Goal: Check status: Check status

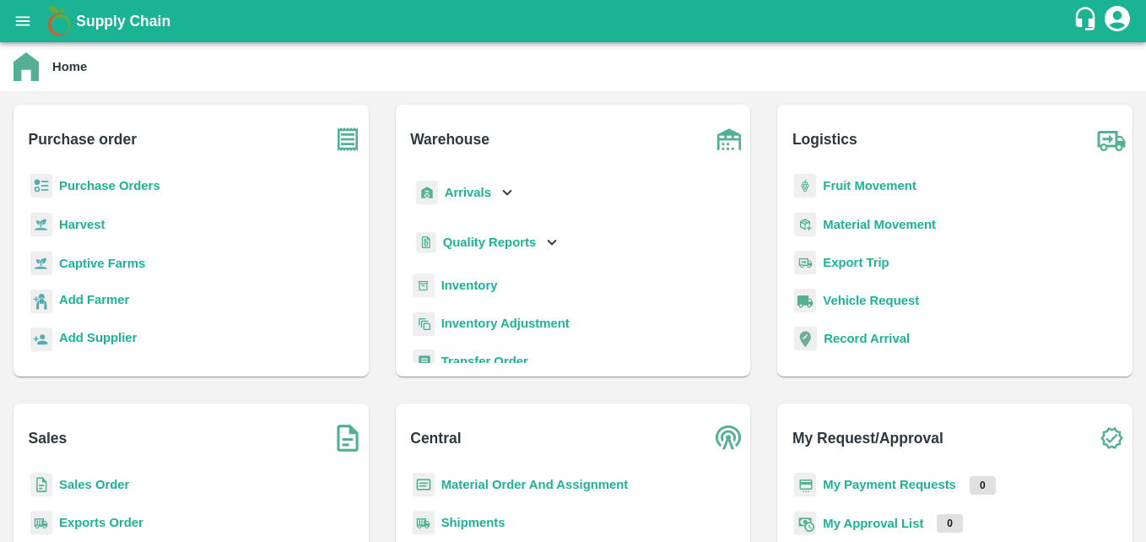
scroll to position [9, 0]
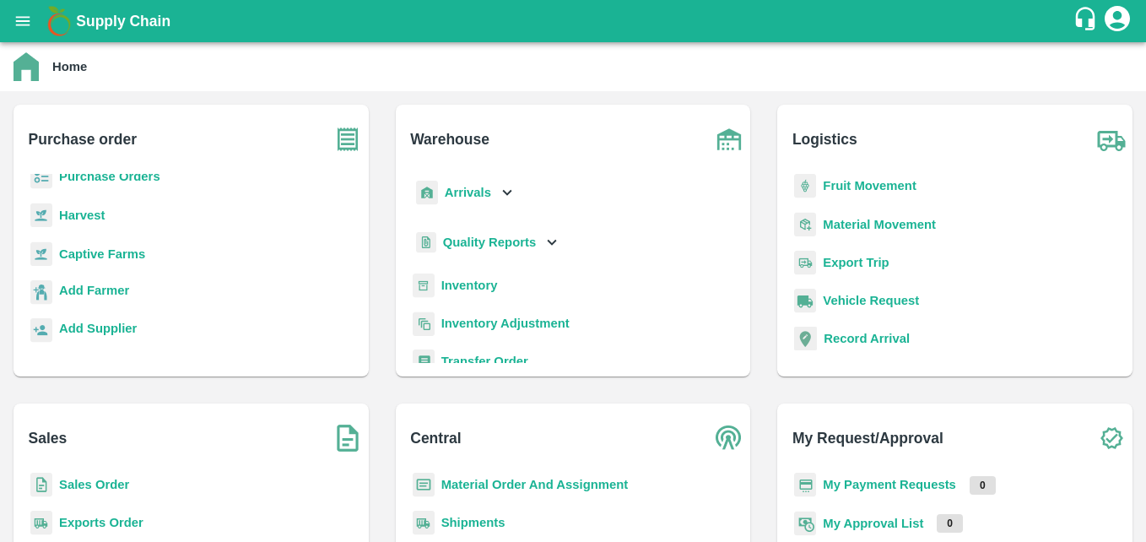
click at [893, 184] on b "Fruit Movement" at bounding box center [869, 185] width 94 height 13
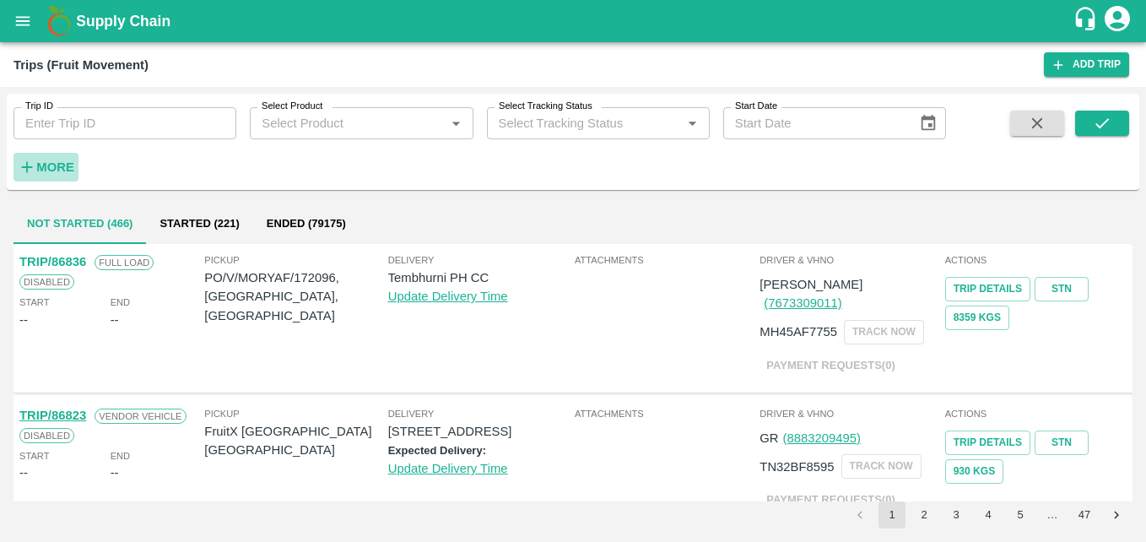
click at [60, 168] on strong "More" at bounding box center [55, 166] width 38 height 13
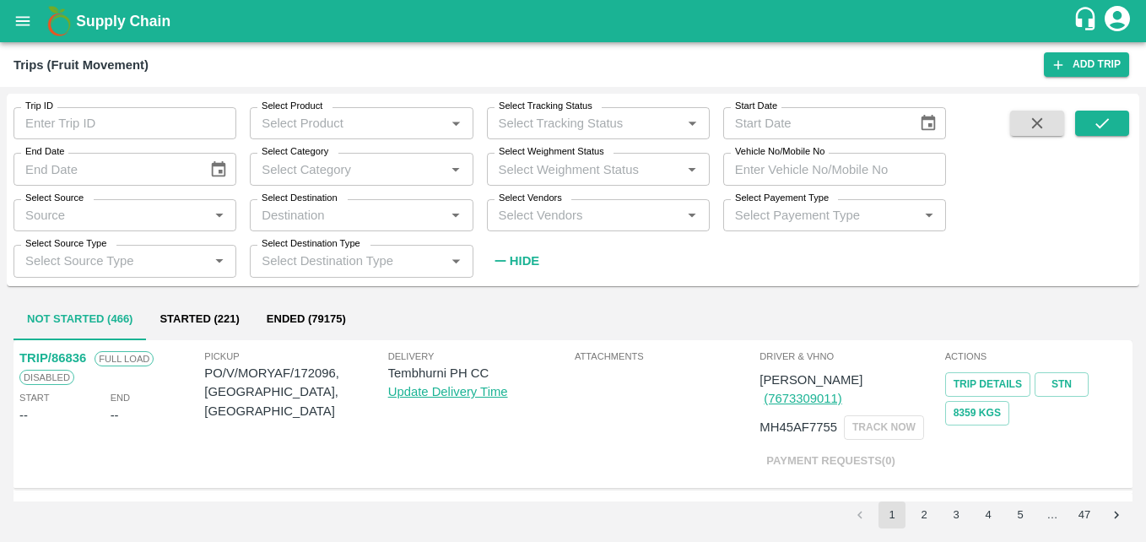
click at [21, 20] on icon "open drawer" at bounding box center [22, 21] width 19 height 19
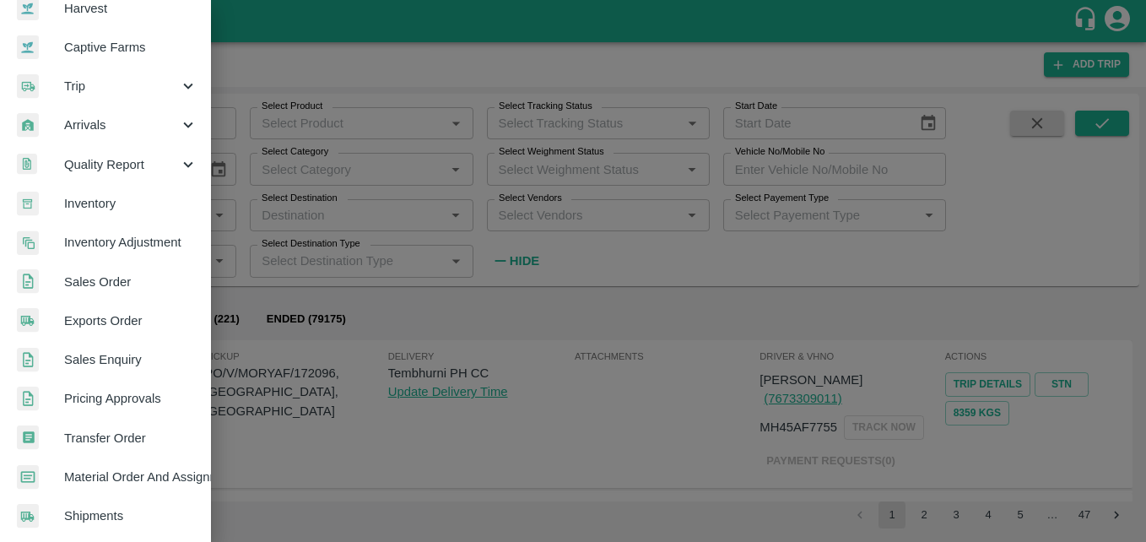
scroll to position [169, 0]
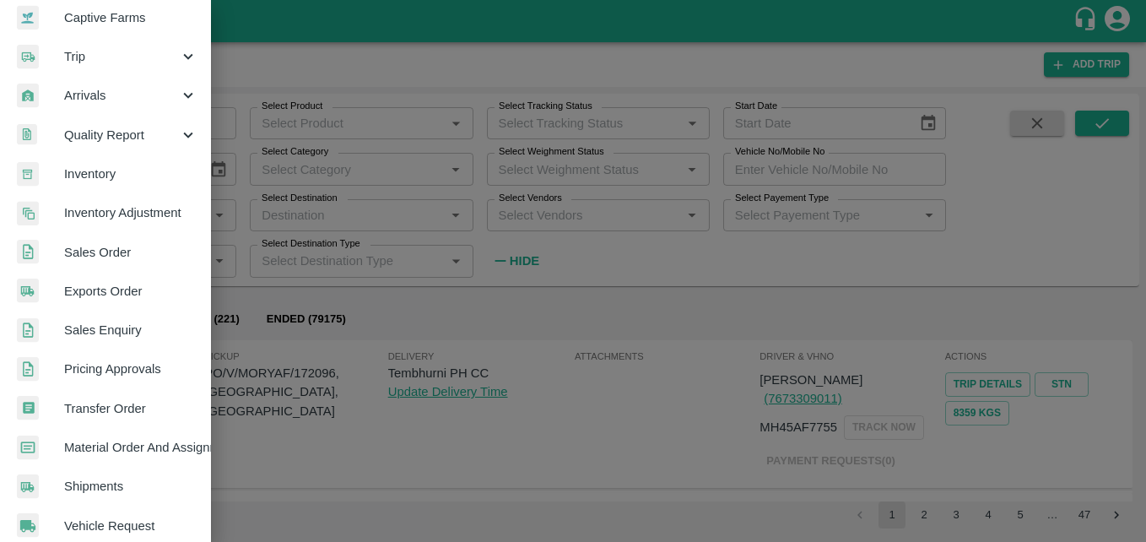
click at [534, 266] on div at bounding box center [573, 271] width 1146 height 542
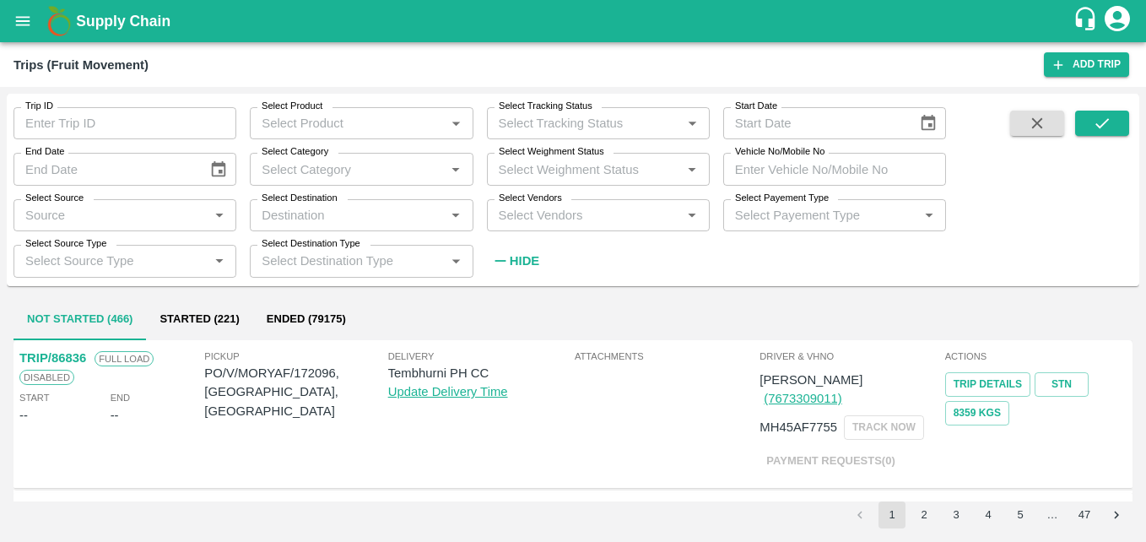
click at [15, 24] on icon "open drawer" at bounding box center [22, 21] width 19 height 19
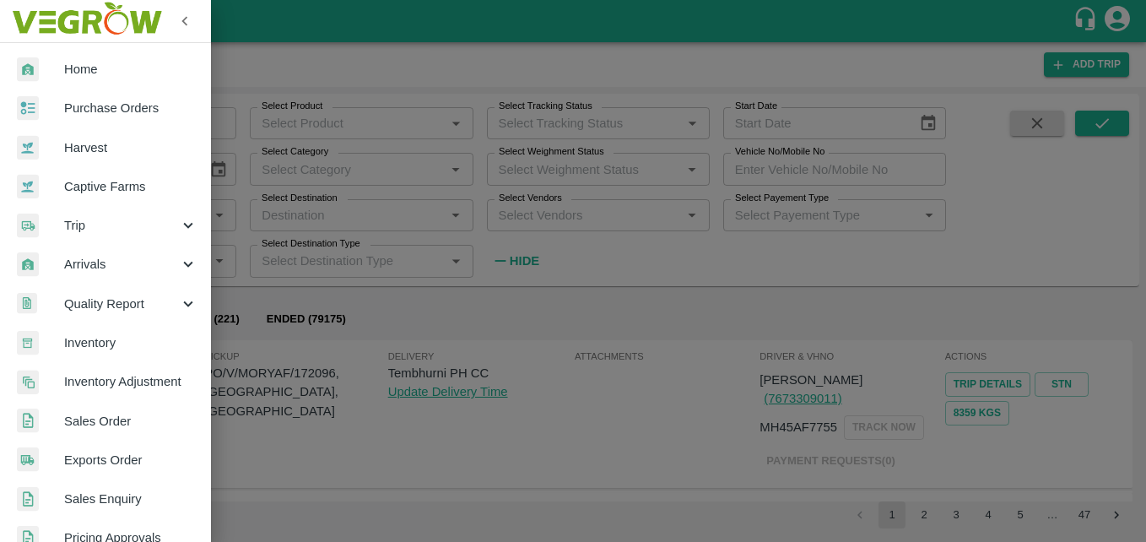
scroll to position [253, 0]
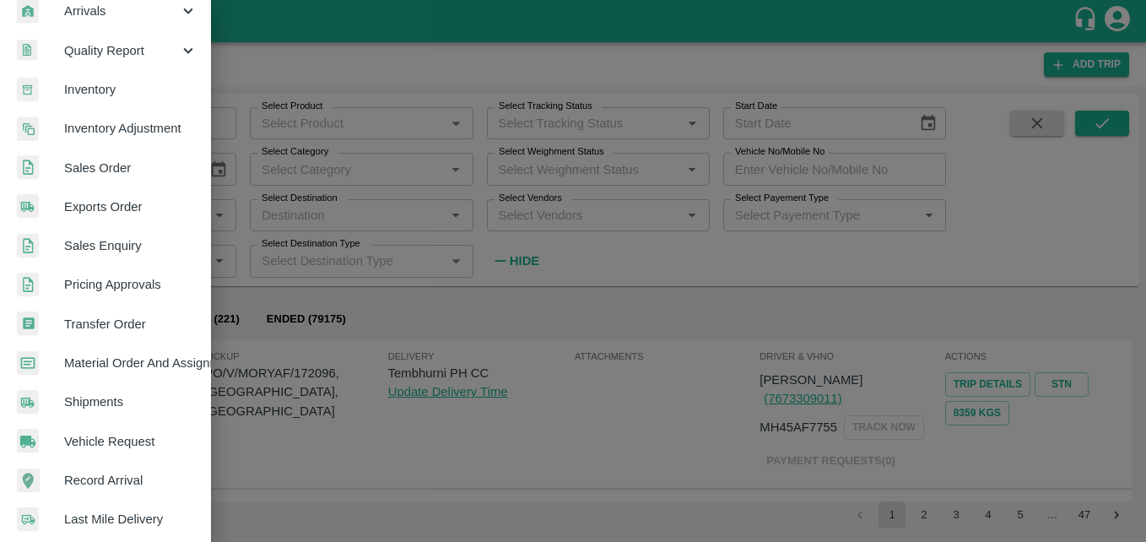
click at [156, 326] on span "Transfer Order" at bounding box center [130, 324] width 133 height 19
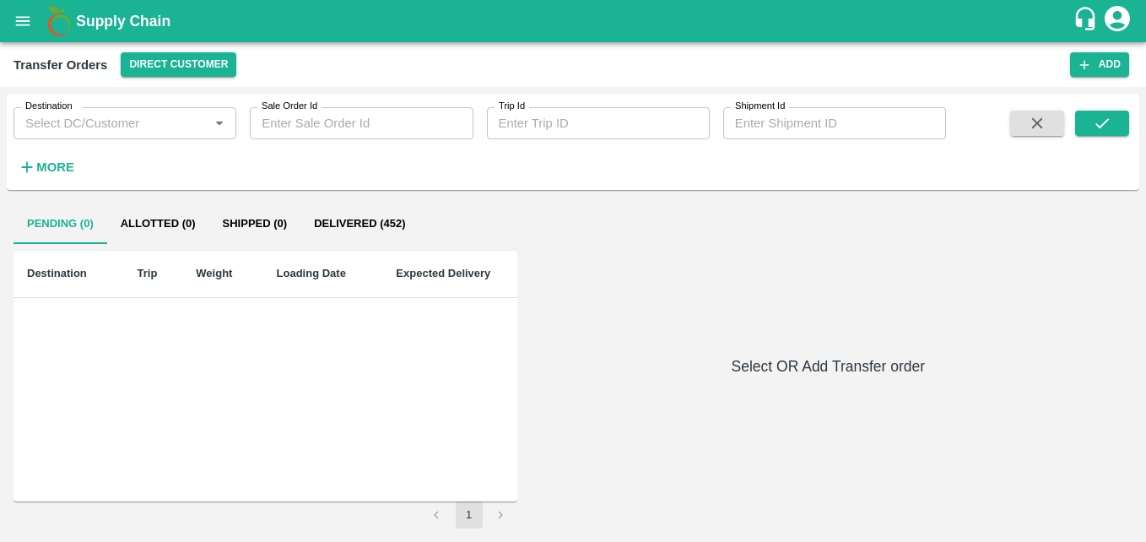
click at [51, 161] on strong "More" at bounding box center [55, 166] width 38 height 13
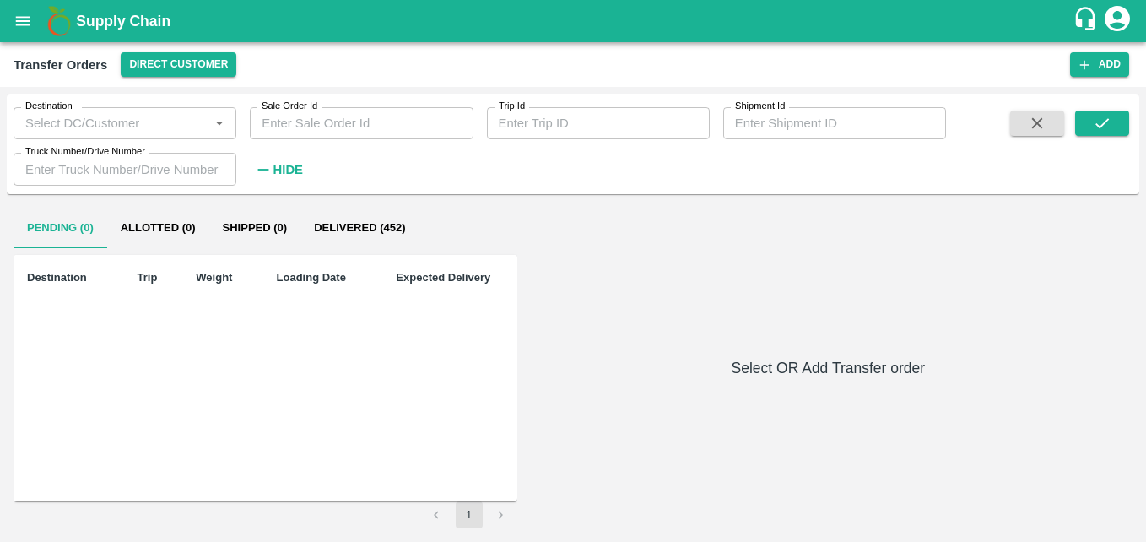
click at [24, 13] on icon "open drawer" at bounding box center [22, 21] width 19 height 19
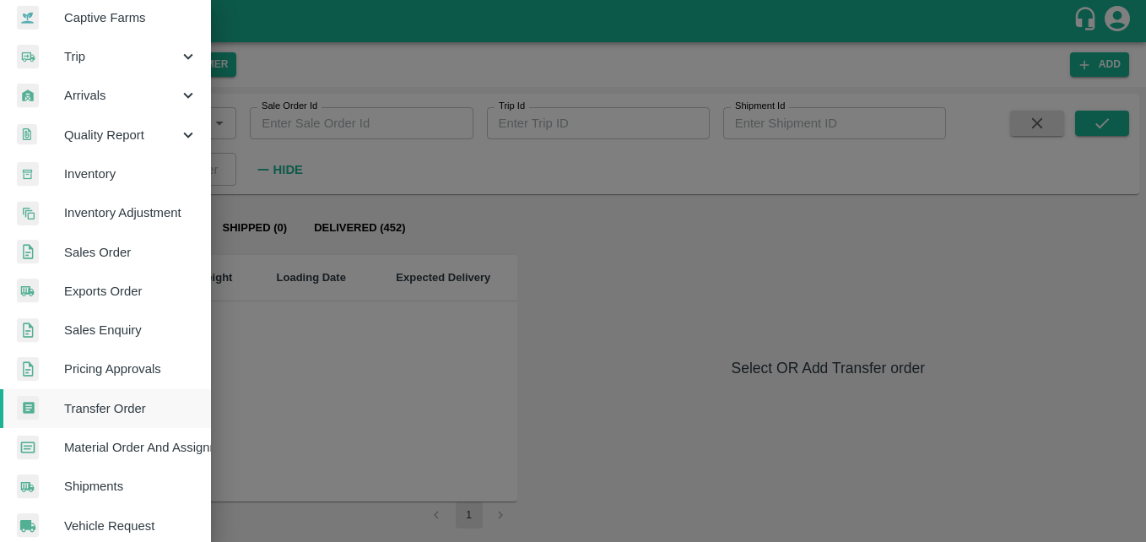
scroll to position [253, 0]
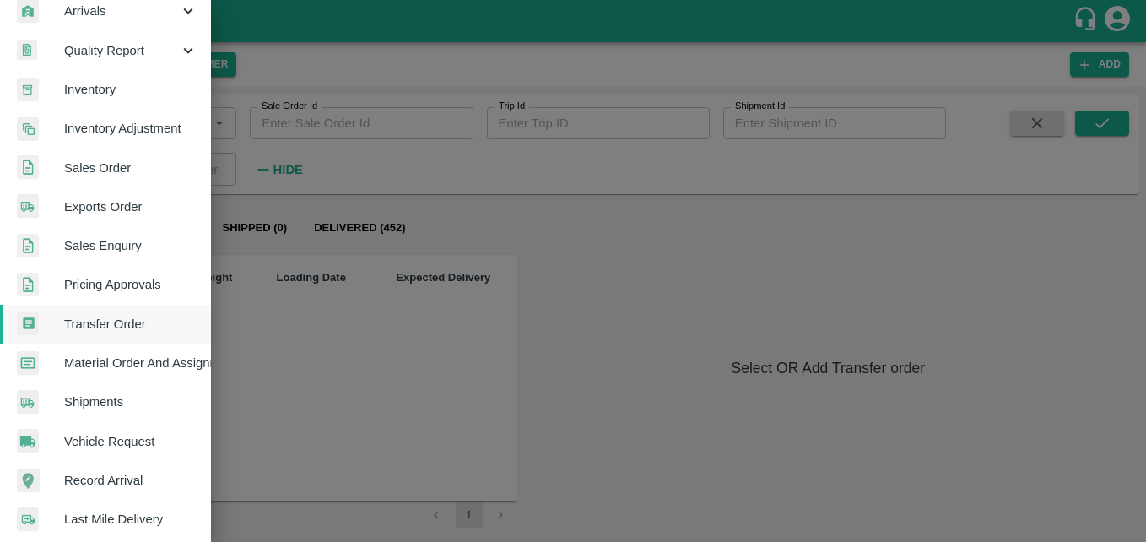
click at [141, 399] on span "Shipments" at bounding box center [130, 401] width 133 height 19
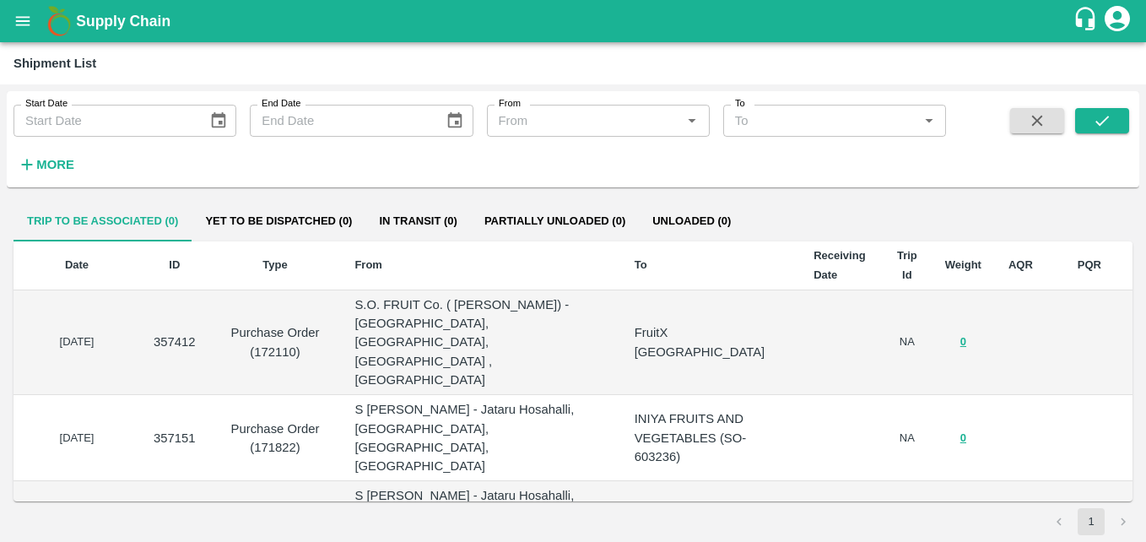
click at [57, 159] on strong "More" at bounding box center [55, 164] width 38 height 13
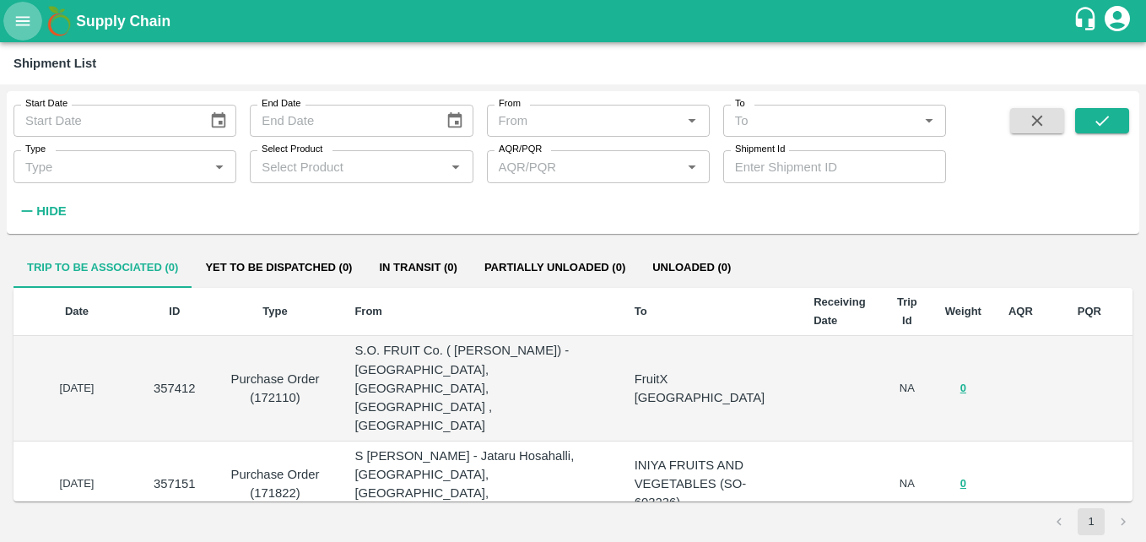
click at [24, 21] on icon "open drawer" at bounding box center [23, 20] width 14 height 9
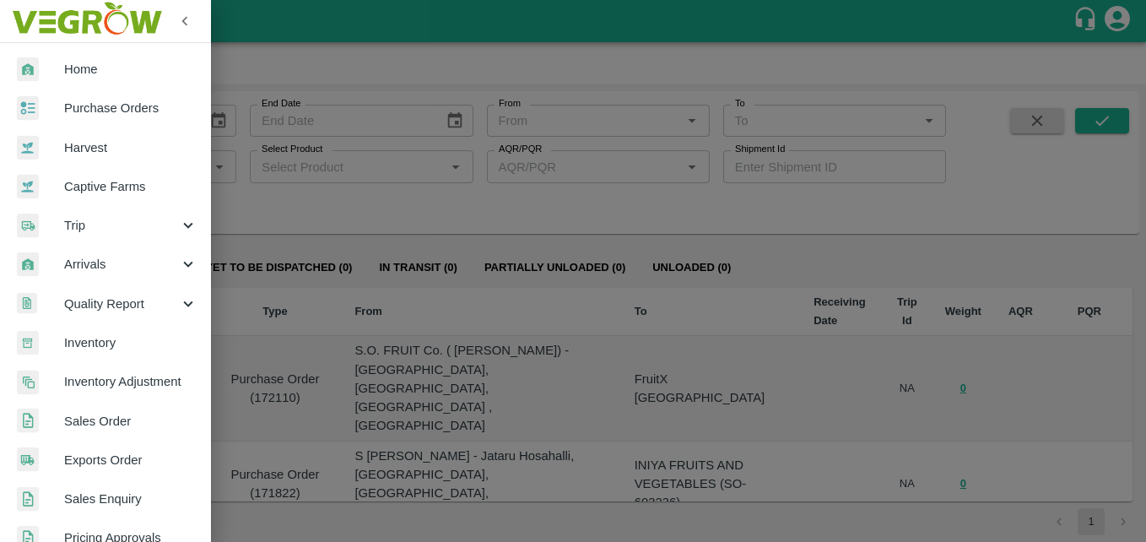
click at [382, 193] on div at bounding box center [573, 271] width 1146 height 542
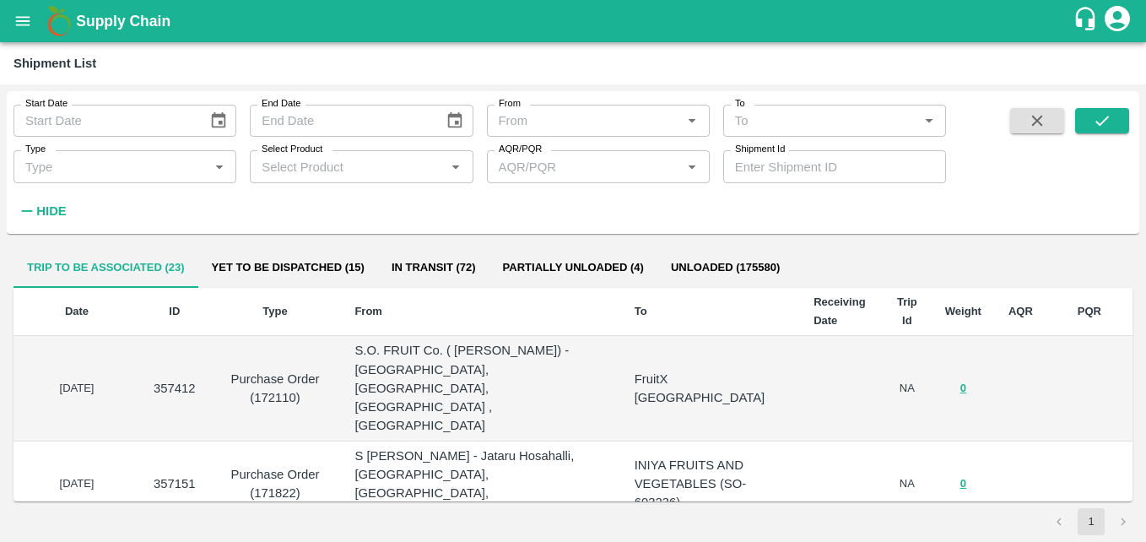
click at [24, 23] on icon "open drawer" at bounding box center [22, 21] width 19 height 19
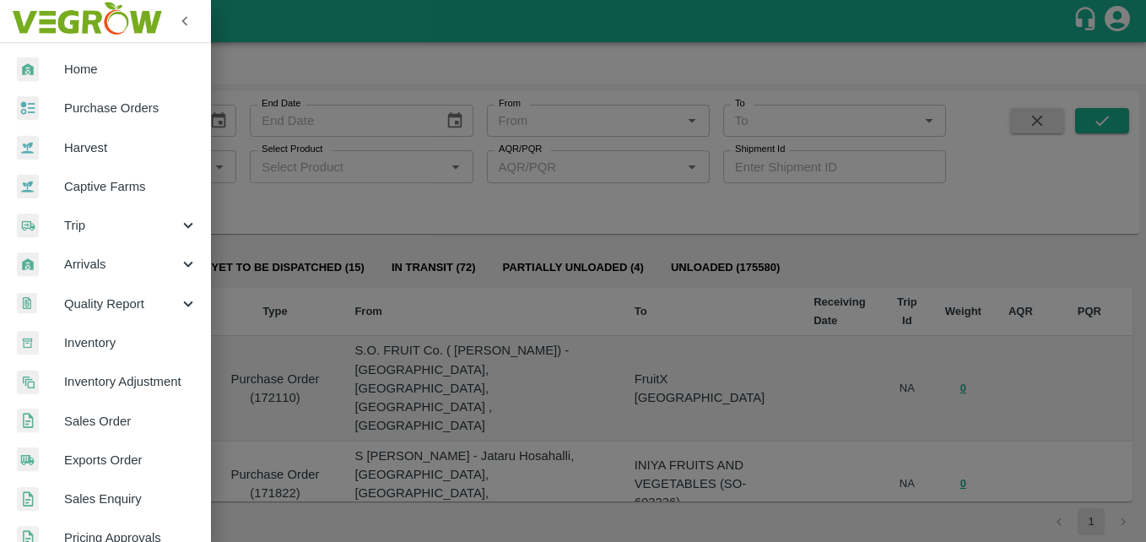
scroll to position [337, 0]
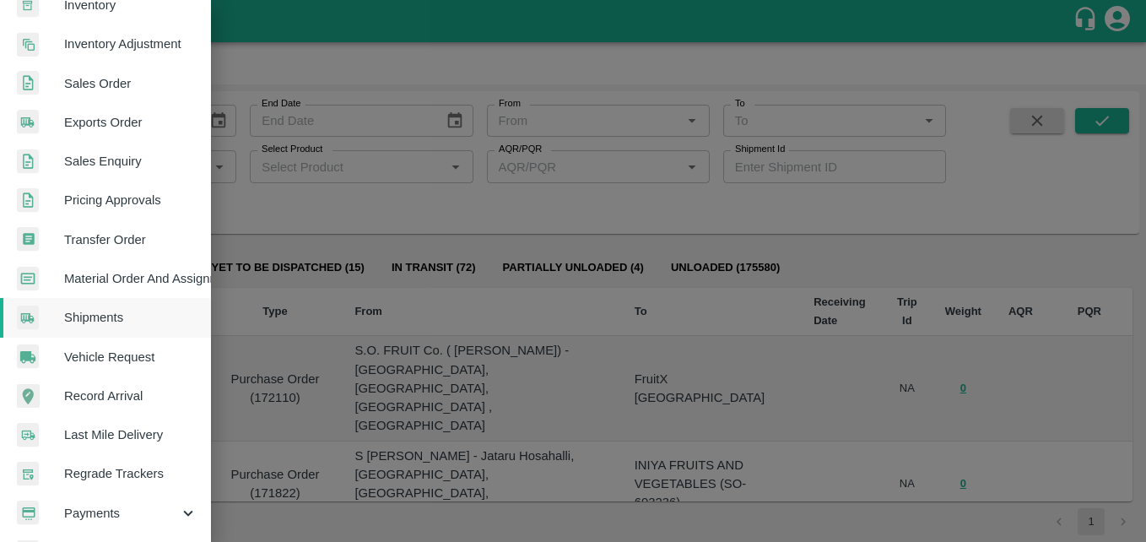
click at [156, 437] on span "Last Mile Delivery" at bounding box center [130, 434] width 133 height 19
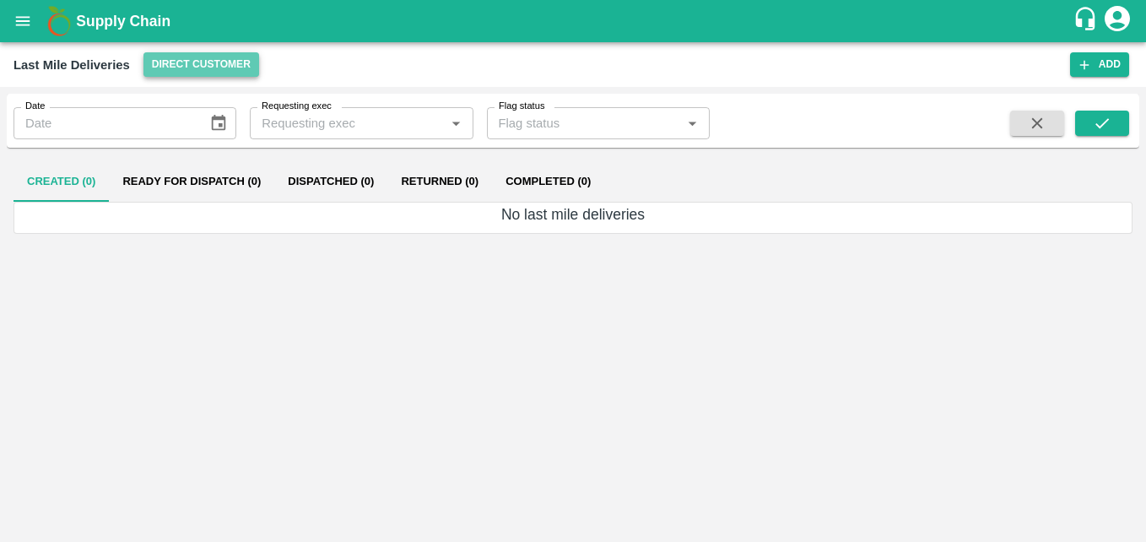
click at [233, 64] on button "Direct Customer" at bounding box center [201, 64] width 116 height 24
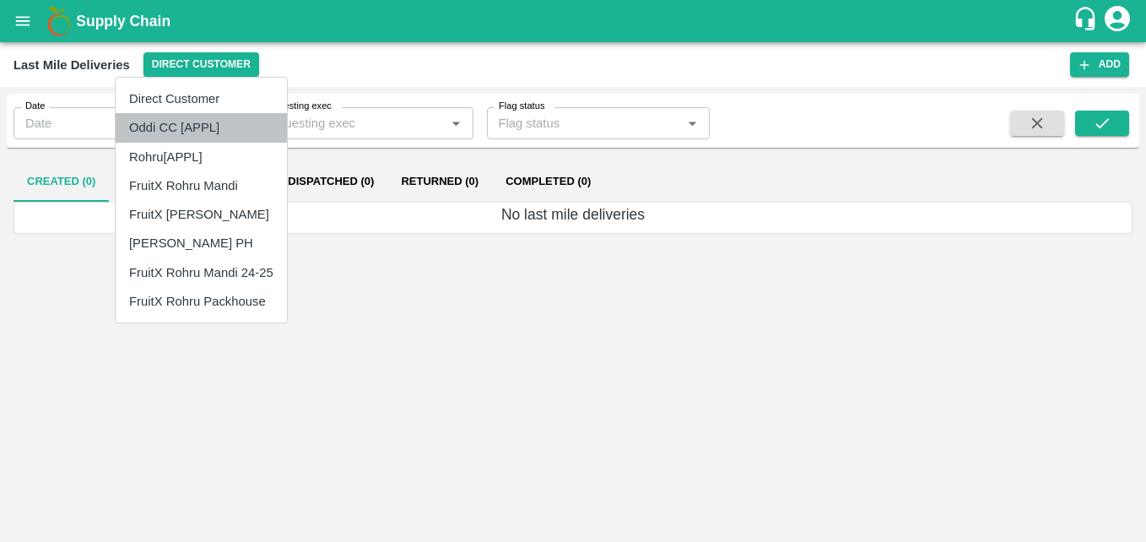
click at [211, 128] on li "Oddi CC [APPL]" at bounding box center [201, 127] width 171 height 29
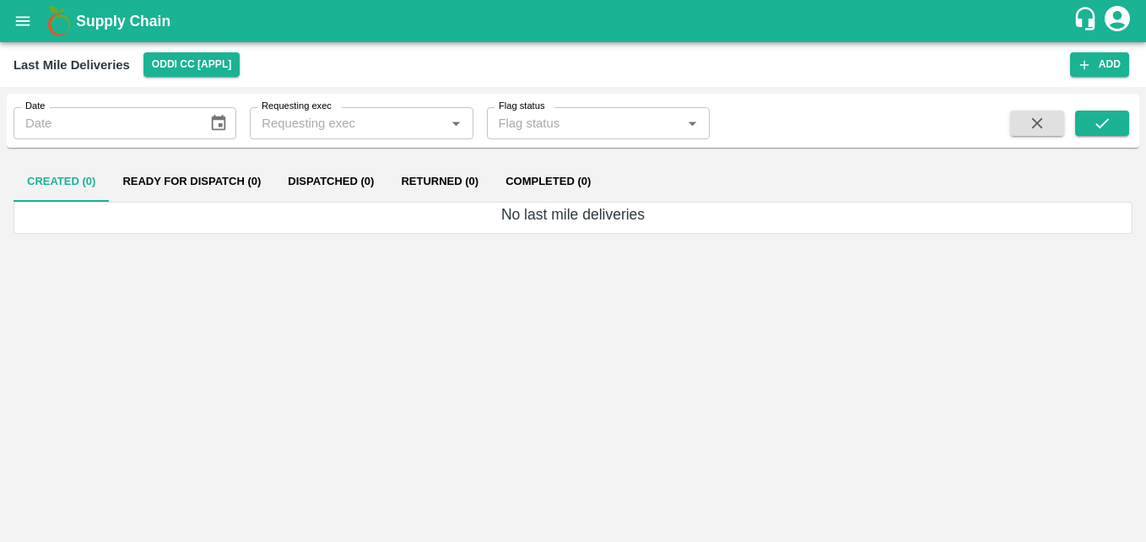
click at [24, 20] on icon "open drawer" at bounding box center [22, 21] width 19 height 19
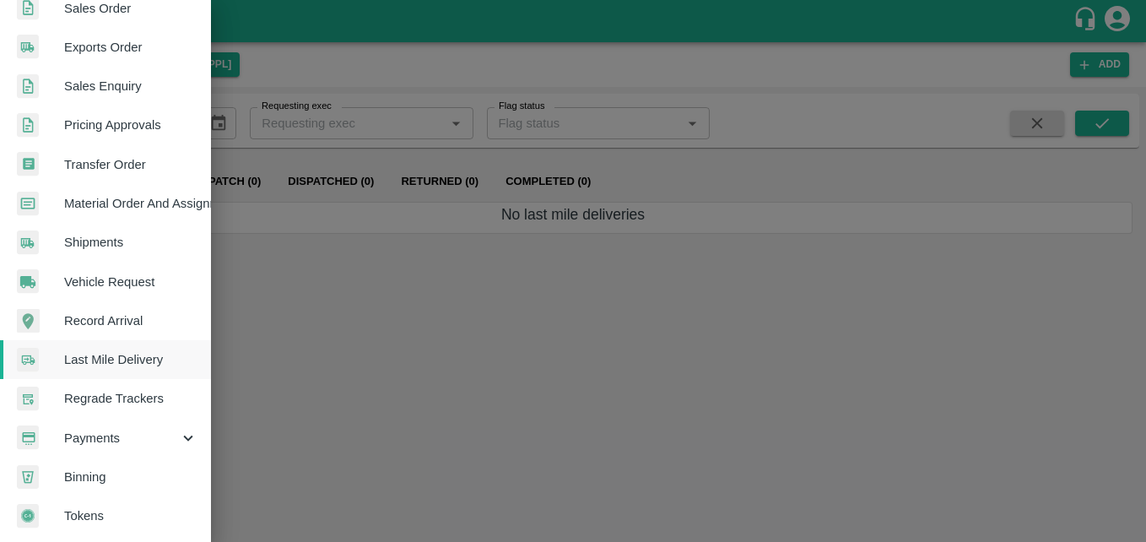
scroll to position [419, 0]
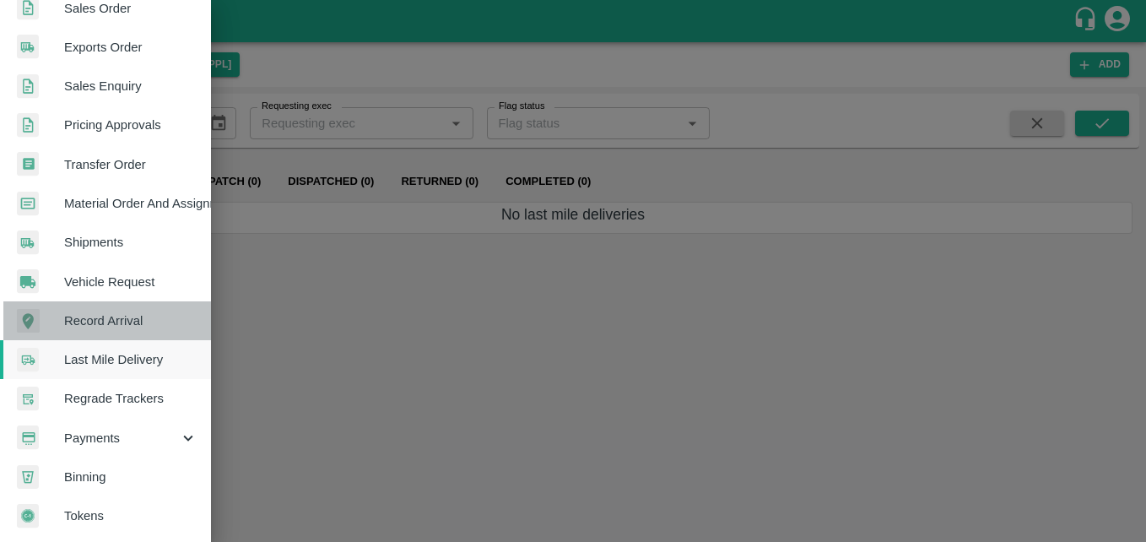
click at [167, 312] on span "Record Arrival" at bounding box center [130, 320] width 133 height 19
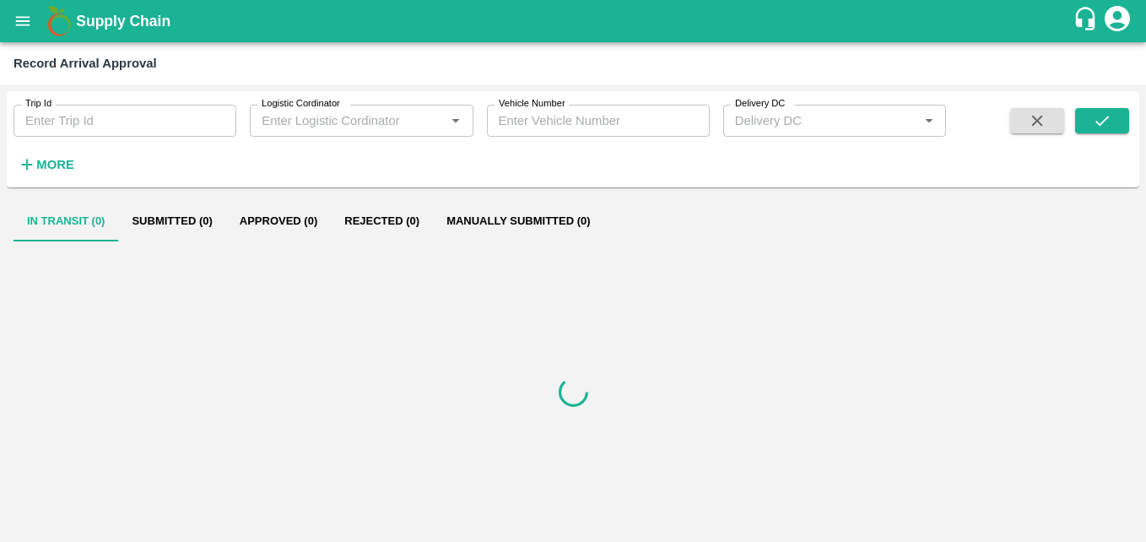
click at [52, 157] on h6 "More" at bounding box center [55, 165] width 38 height 22
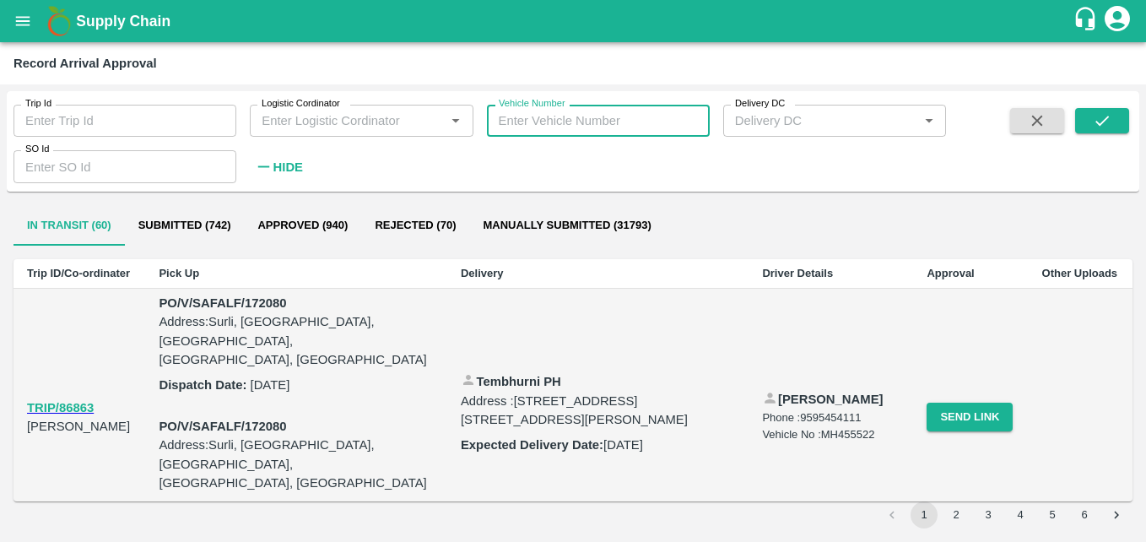
click at [616, 122] on input "Vehicle Number" at bounding box center [598, 121] width 223 height 32
click at [1107, 122] on icon "submit" at bounding box center [1101, 120] width 19 height 19
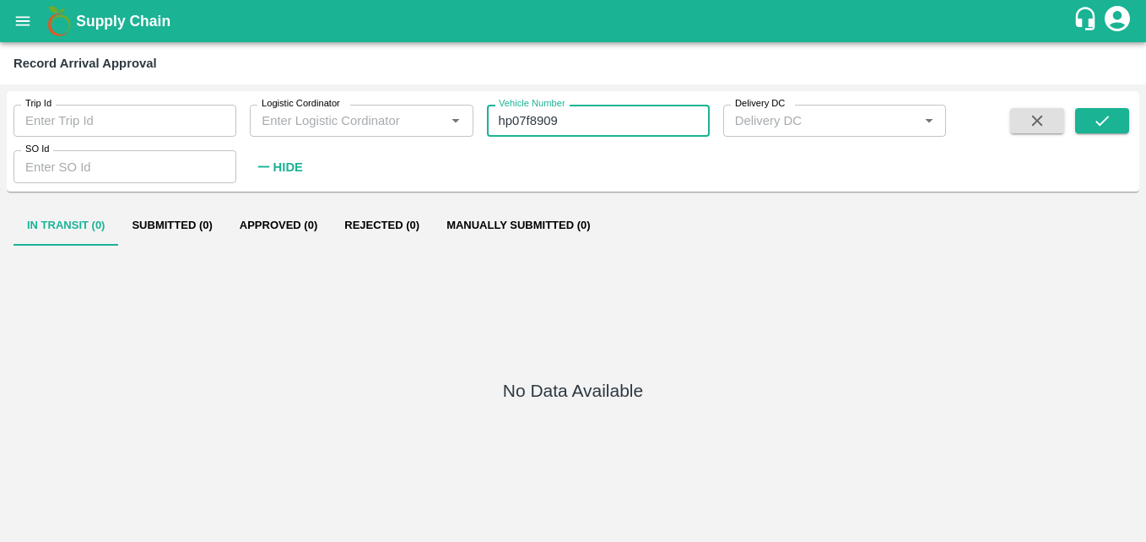
drag, startPoint x: 579, startPoint y: 127, endPoint x: 496, endPoint y: 126, distance: 82.7
click at [496, 126] on input "hp07f8909" at bounding box center [598, 121] width 223 height 32
type input "hp07e7009"
click at [1120, 124] on button "submit" at bounding box center [1102, 120] width 54 height 25
click at [26, 12] on icon "open drawer" at bounding box center [22, 21] width 19 height 19
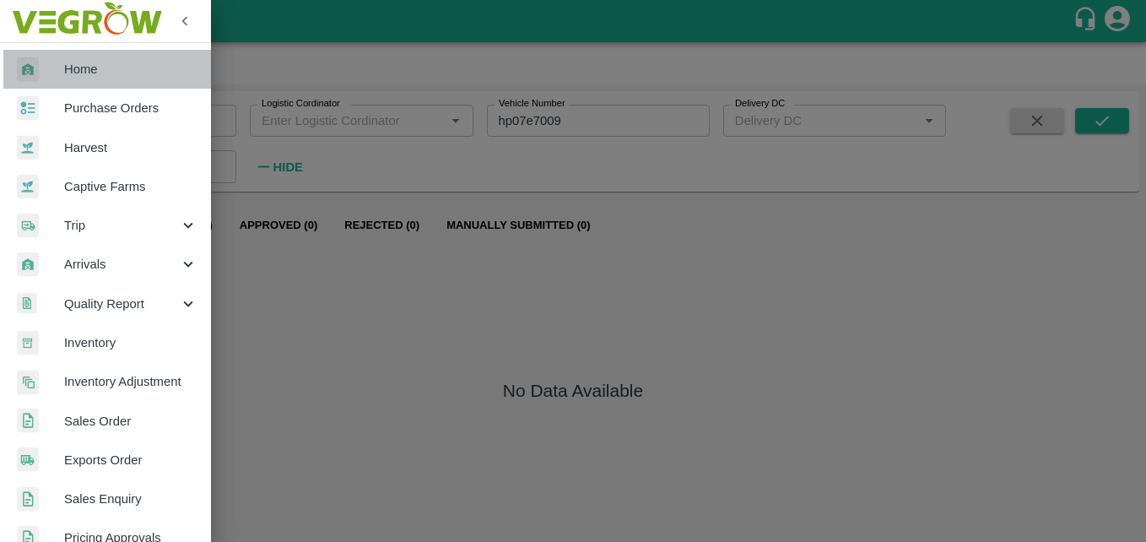
click at [123, 73] on span "Home" at bounding box center [130, 69] width 133 height 19
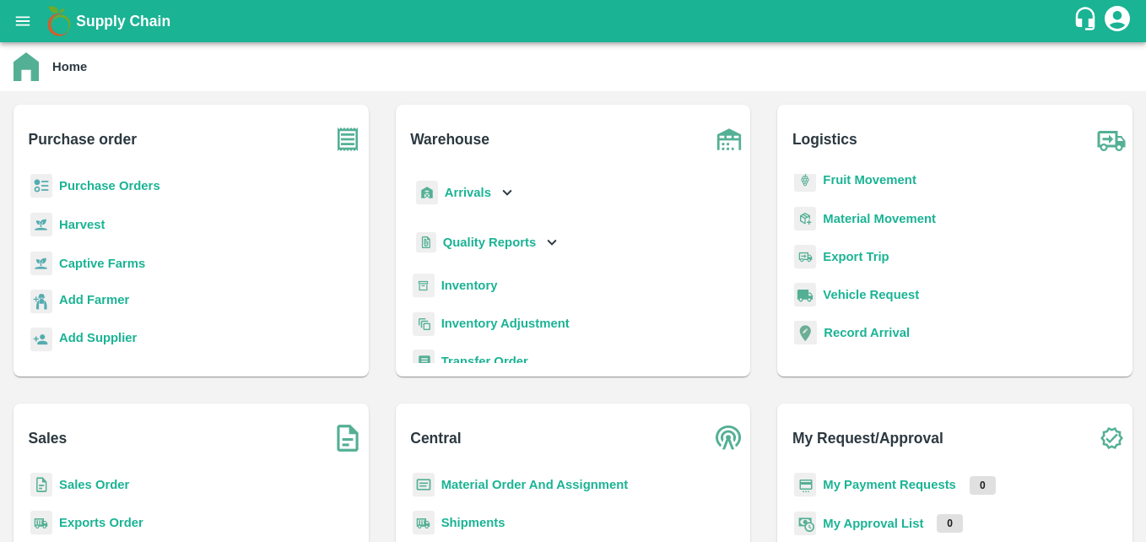
scroll to position [8, 0]
click at [882, 174] on b "Fruit Movement" at bounding box center [869, 177] width 94 height 13
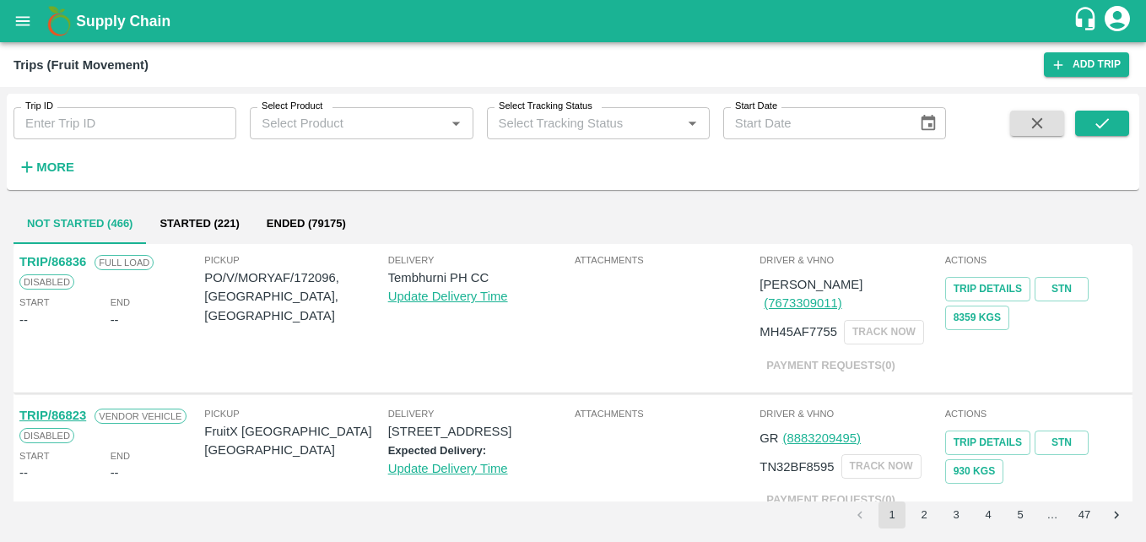
click at [52, 170] on strong "More" at bounding box center [55, 166] width 38 height 13
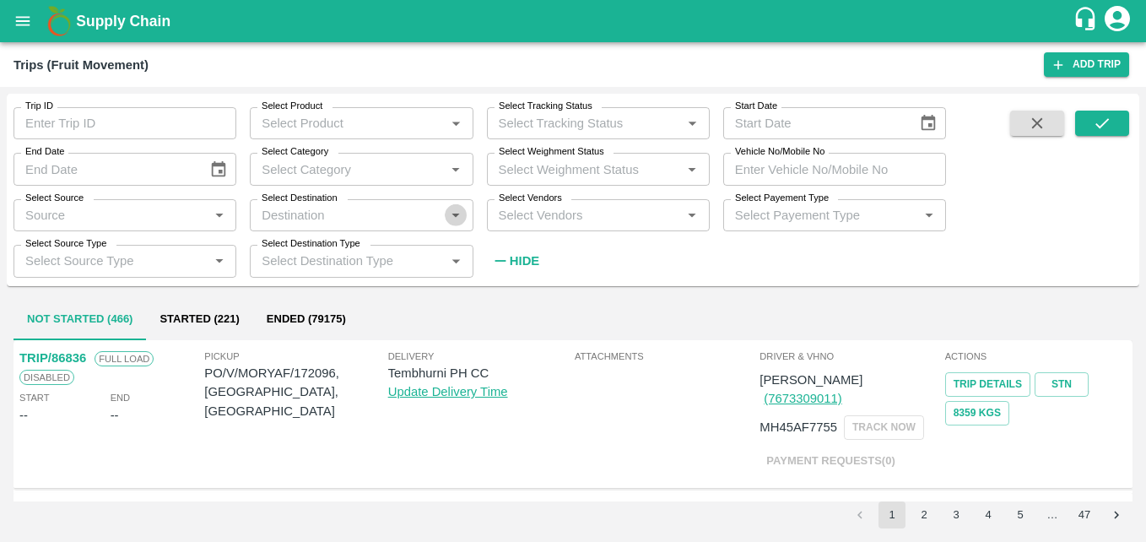
click at [452, 218] on icon "Open" at bounding box center [455, 215] width 19 height 19
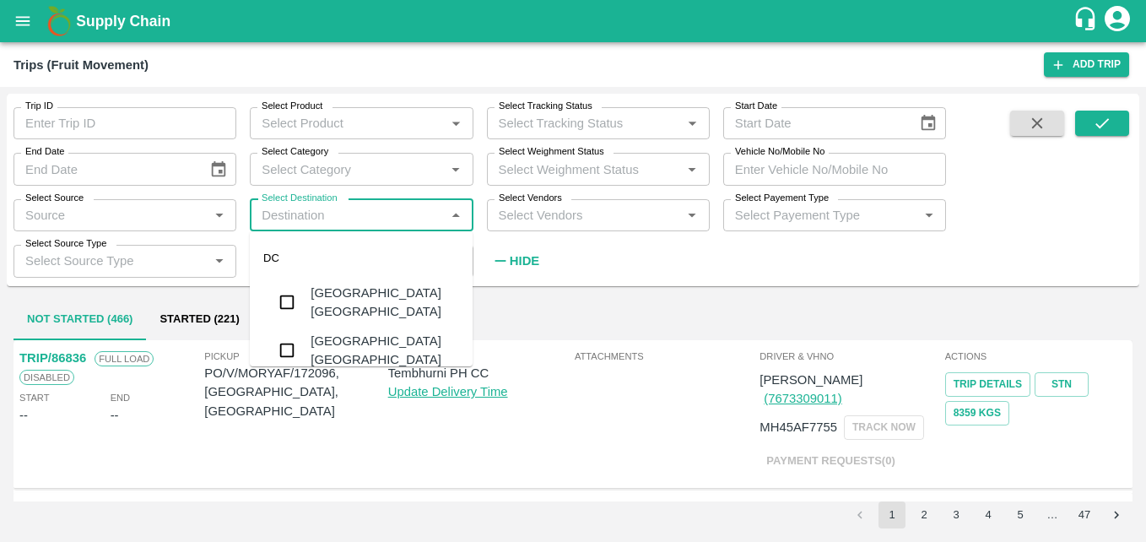
click at [319, 72] on div "Trips (Fruit Movement)" at bounding box center [528, 65] width 1030 height 22
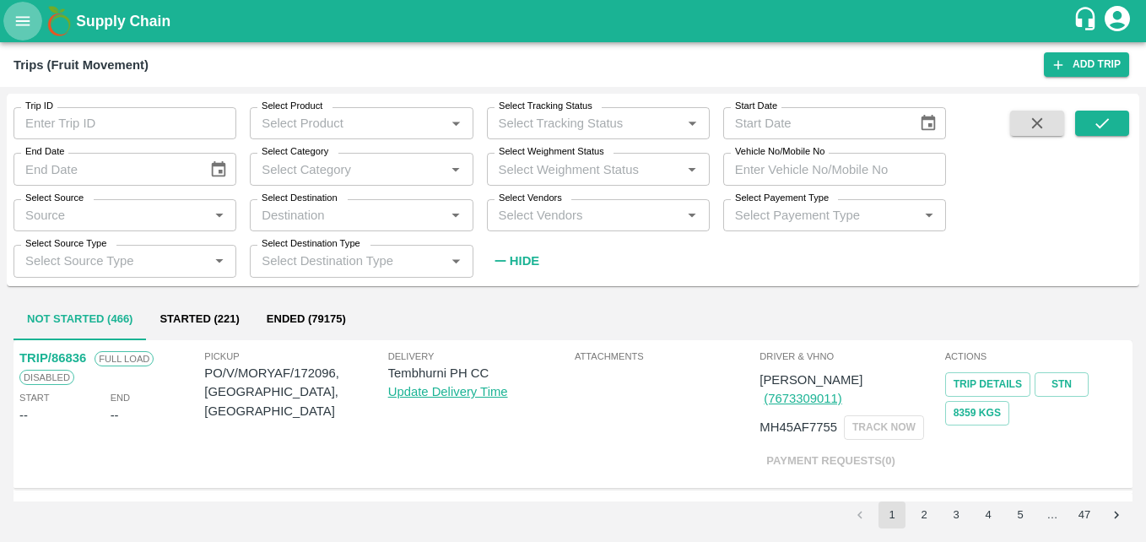
click at [20, 19] on icon "open drawer" at bounding box center [22, 21] width 19 height 19
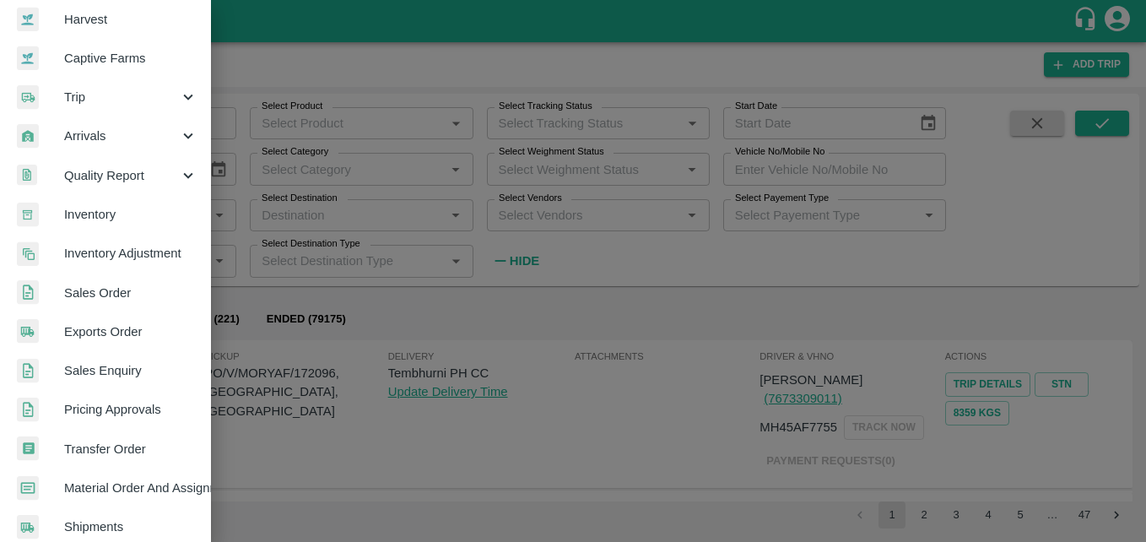
scroll to position [169, 0]
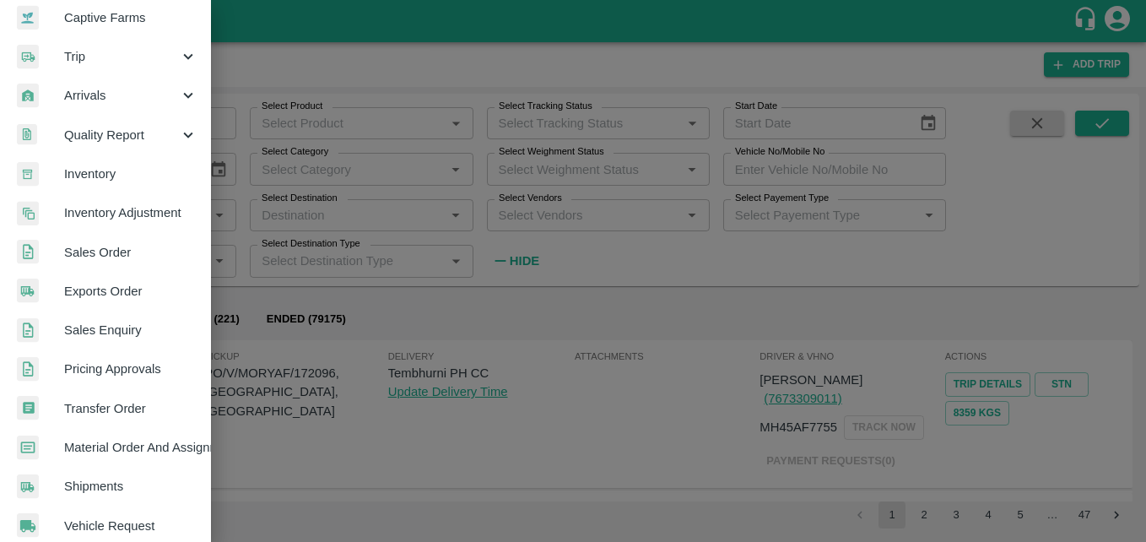
click at [144, 413] on span "Transfer Order" at bounding box center [130, 408] width 133 height 19
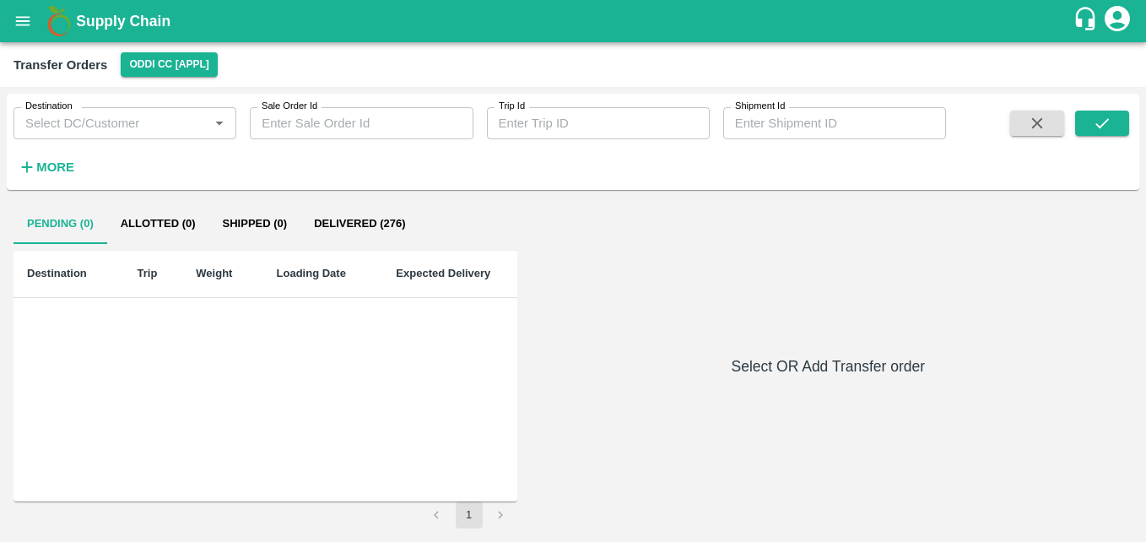
click at [374, 220] on button "Delivered (276)" at bounding box center [359, 223] width 118 height 40
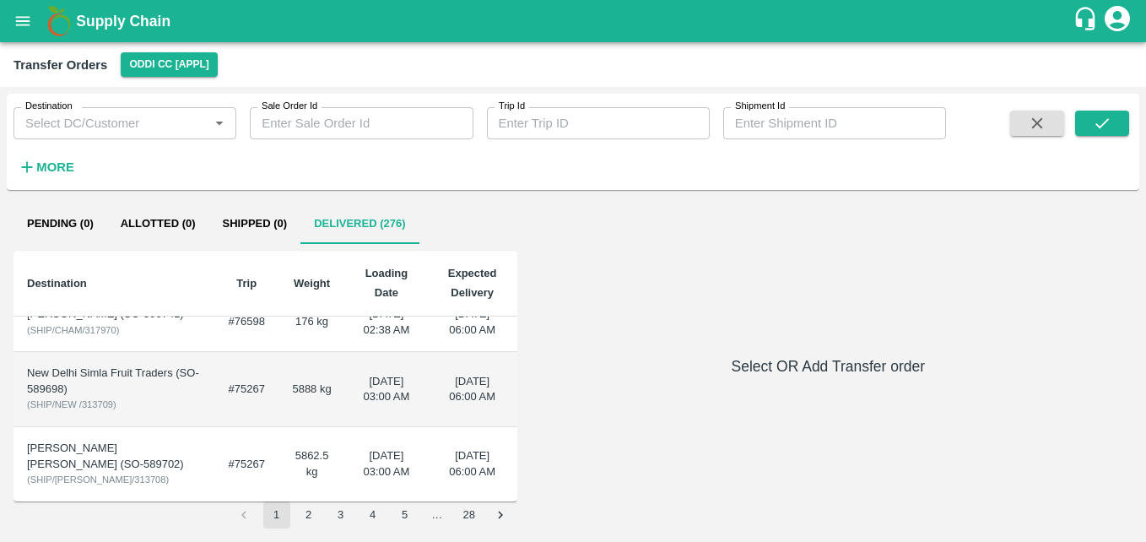
scroll to position [532, 0]
click at [65, 163] on strong "More" at bounding box center [55, 166] width 38 height 13
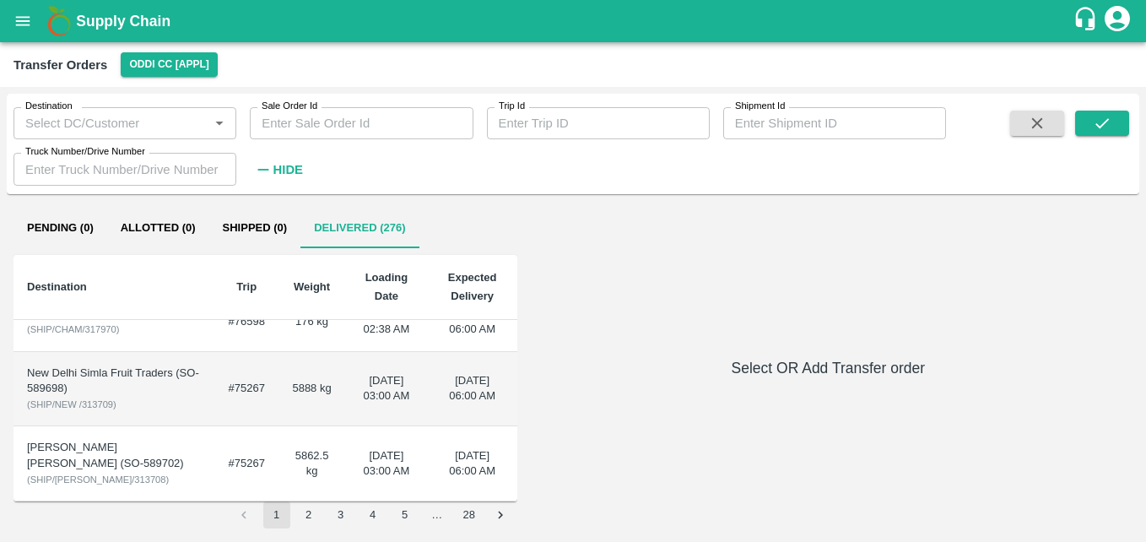
click at [181, 173] on input "Truck Number/Drive Number" at bounding box center [124, 169] width 223 height 32
click at [1102, 124] on icon "submit" at bounding box center [1101, 123] width 19 height 19
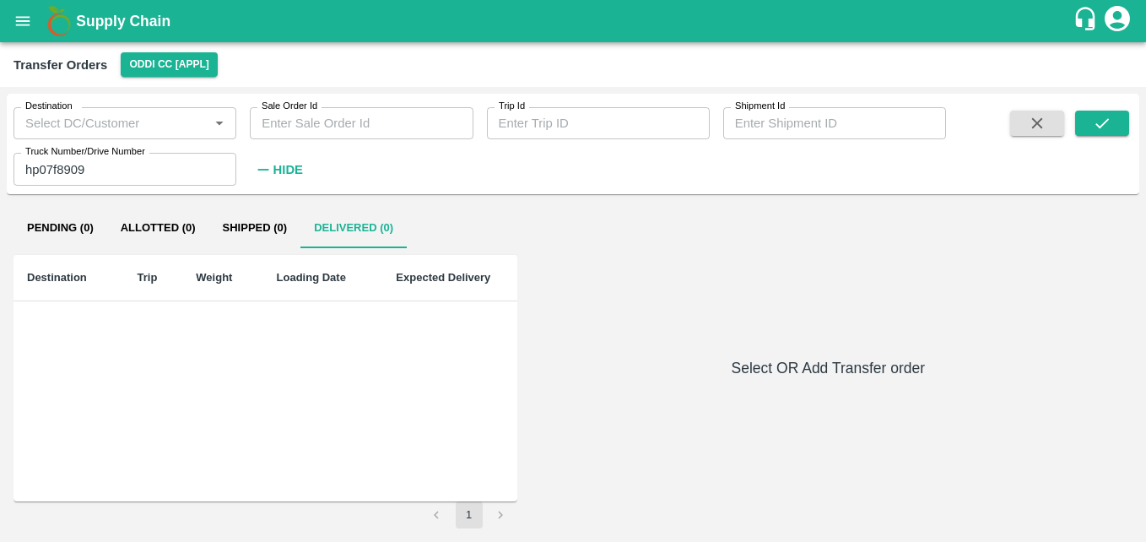
click at [144, 165] on input "hp07f8909" at bounding box center [124, 169] width 223 height 32
type input "hp07e7009"
click at [1108, 123] on icon "submit" at bounding box center [1101, 123] width 19 height 19
click at [1112, 123] on button "submit" at bounding box center [1102, 123] width 54 height 25
click at [218, 123] on icon "Open" at bounding box center [219, 123] width 8 height 4
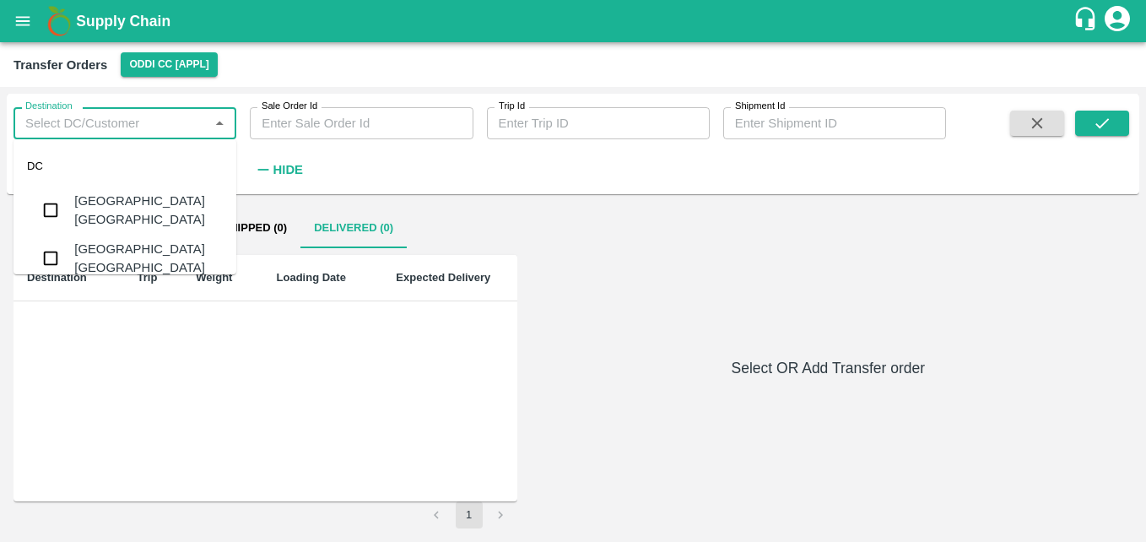
click at [147, 127] on input "Destination" at bounding box center [111, 123] width 185 height 22
type input "v"
type input "t"
click at [496, 204] on div "Pending (0) Allotted (0) Shipped (0) Delivered (0) Destination Trip Weight Load…" at bounding box center [573, 368] width 1132 height 334
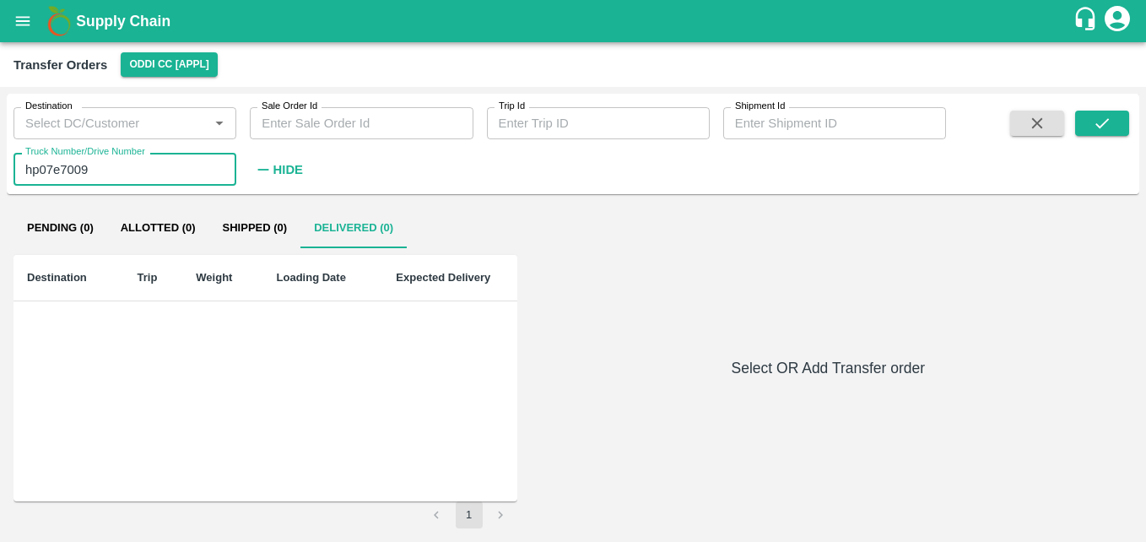
drag, startPoint x: 121, startPoint y: 166, endPoint x: 9, endPoint y: 170, distance: 111.4
click at [9, 170] on div "Truck Number/Drive Number hp07e7009 Truck Number/Drive Number" at bounding box center [118, 162] width 236 height 46
click at [577, 241] on div "Pending (0) Allotted (0) Shipped (0) Delivered (0) Destination Trip Weight Load…" at bounding box center [572, 368] width 1119 height 321
drag, startPoint x: 144, startPoint y: 183, endPoint x: -3, endPoint y: 170, distance: 148.2
click at [0, 170] on html "Supply Chain Transfer Orders Oddi CC [APPL] Destination Destination   * Sale Or…" at bounding box center [573, 271] width 1146 height 542
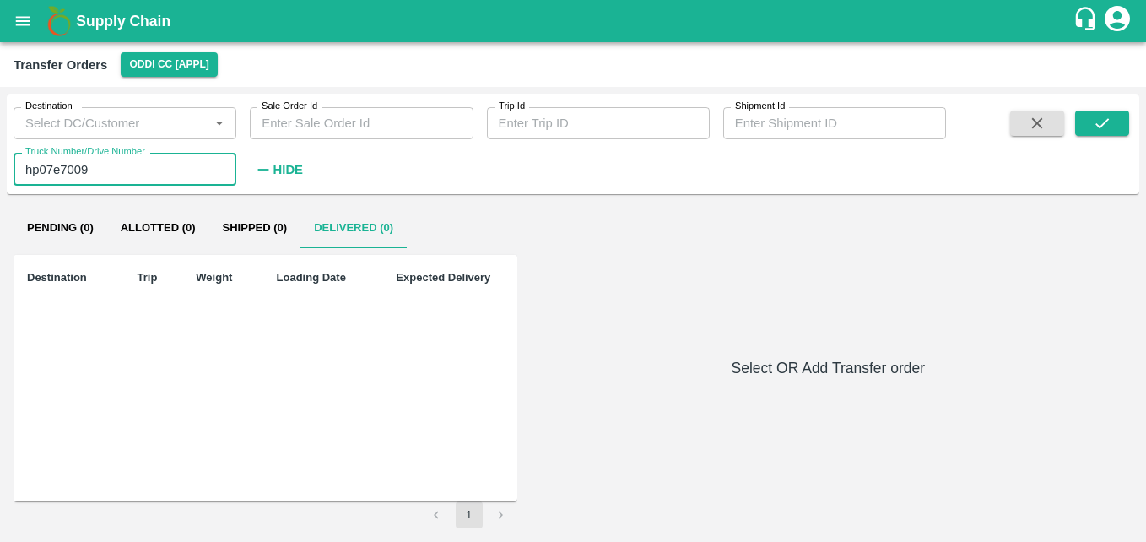
type input "hp07e7009"
click at [1118, 128] on button "submit" at bounding box center [1102, 123] width 54 height 25
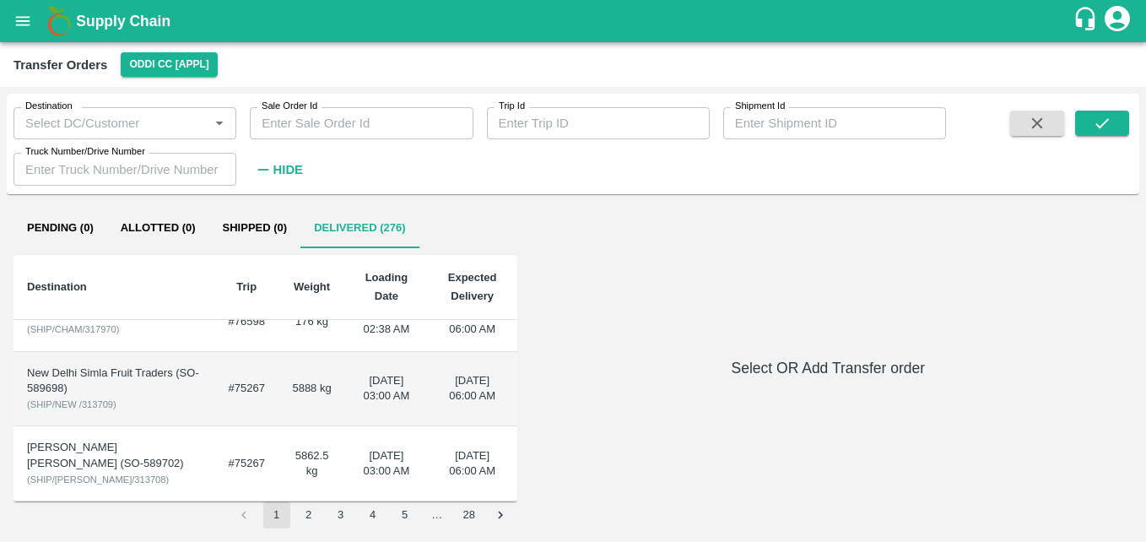
scroll to position [537, 0]
click at [309, 509] on button "2" at bounding box center [308, 514] width 27 height 27
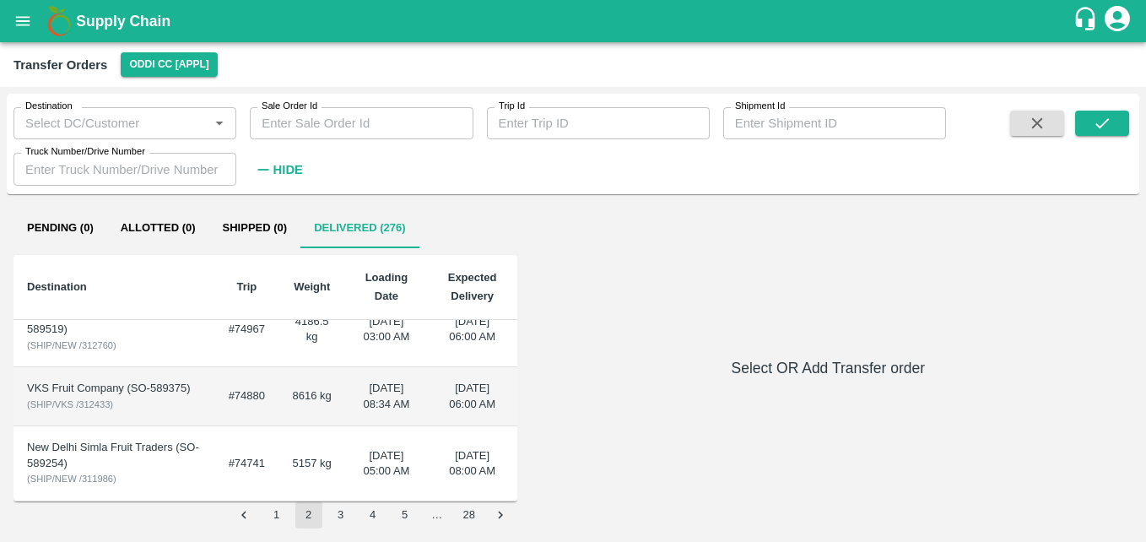
click at [344, 517] on button "3" at bounding box center [340, 514] width 27 height 27
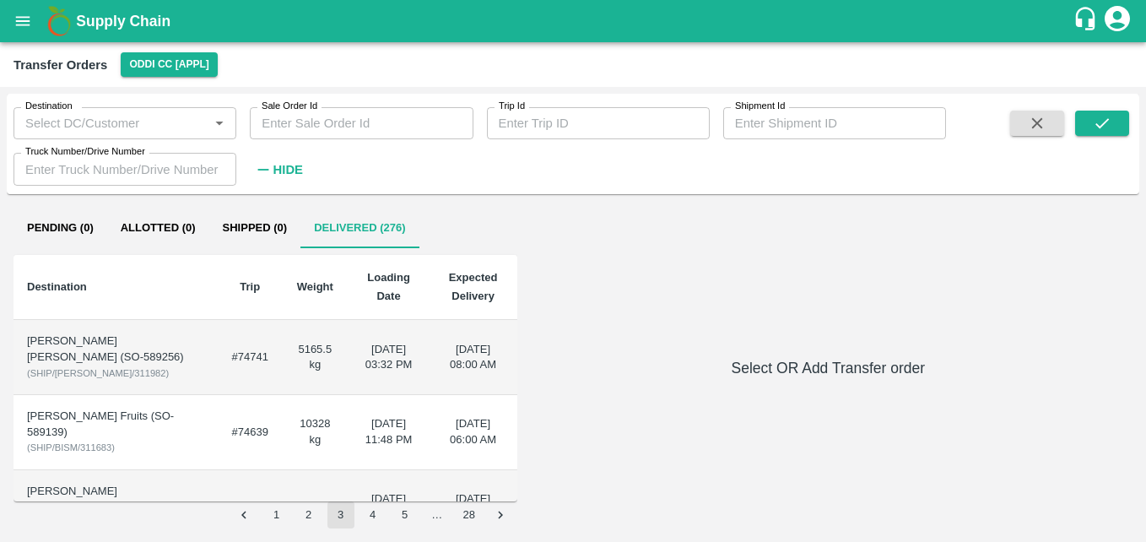
click at [305, 515] on button "2" at bounding box center [308, 514] width 27 height 27
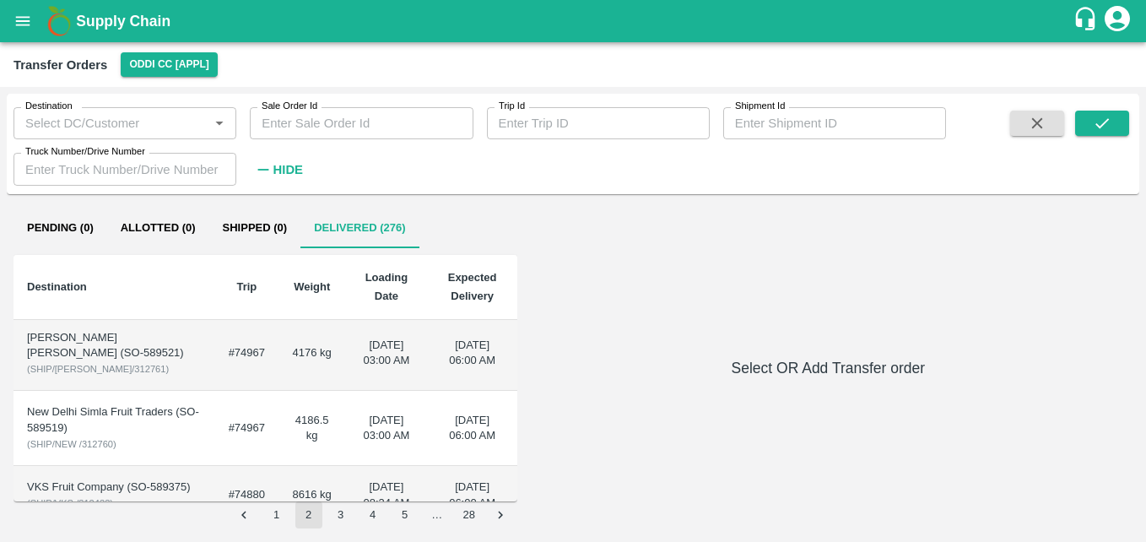
scroll to position [506, 0]
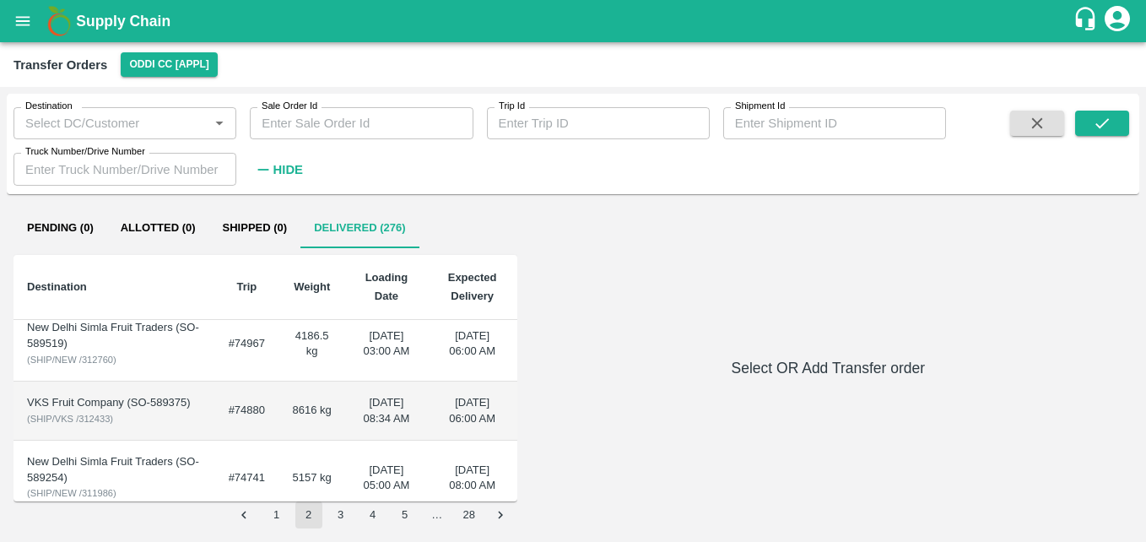
click at [359, 413] on td "02 Mar 2025, 08:34 AM" at bounding box center [386, 410] width 82 height 59
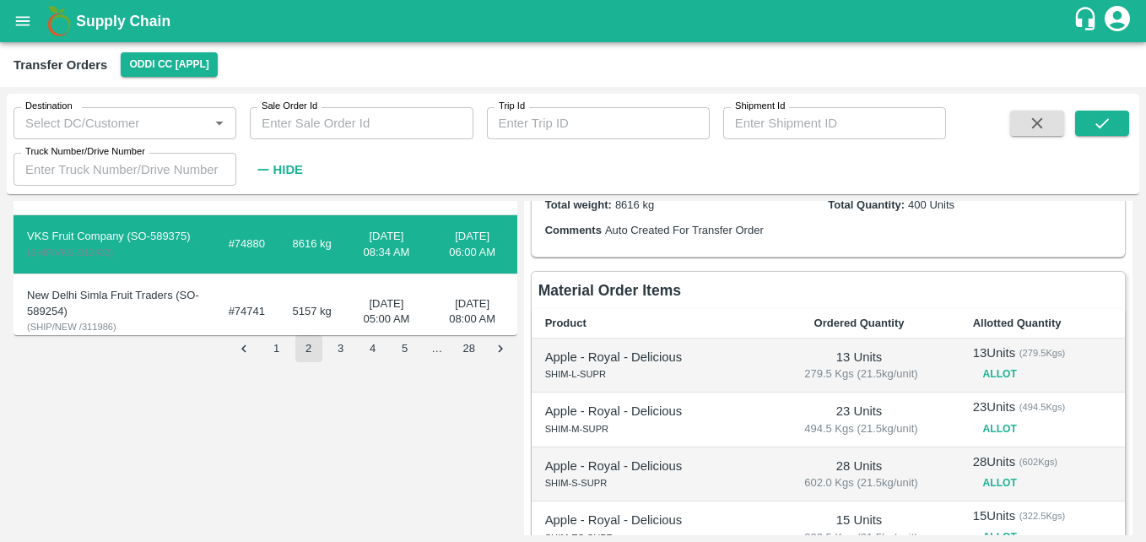
scroll to position [84, 0]
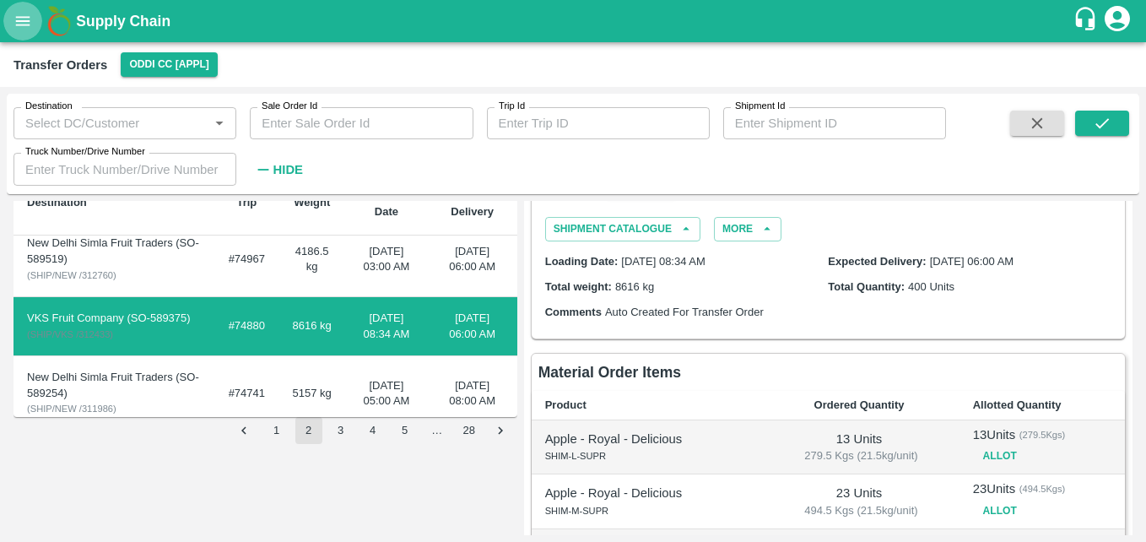
click at [10, 15] on button "open drawer" at bounding box center [22, 21] width 39 height 39
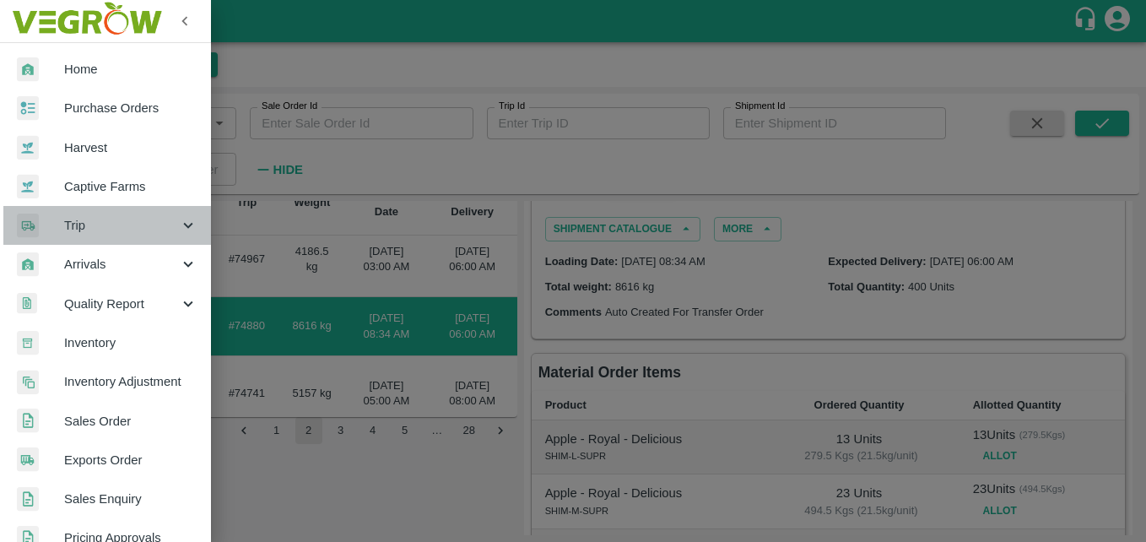
click at [179, 228] on icon at bounding box center [188, 225] width 19 height 19
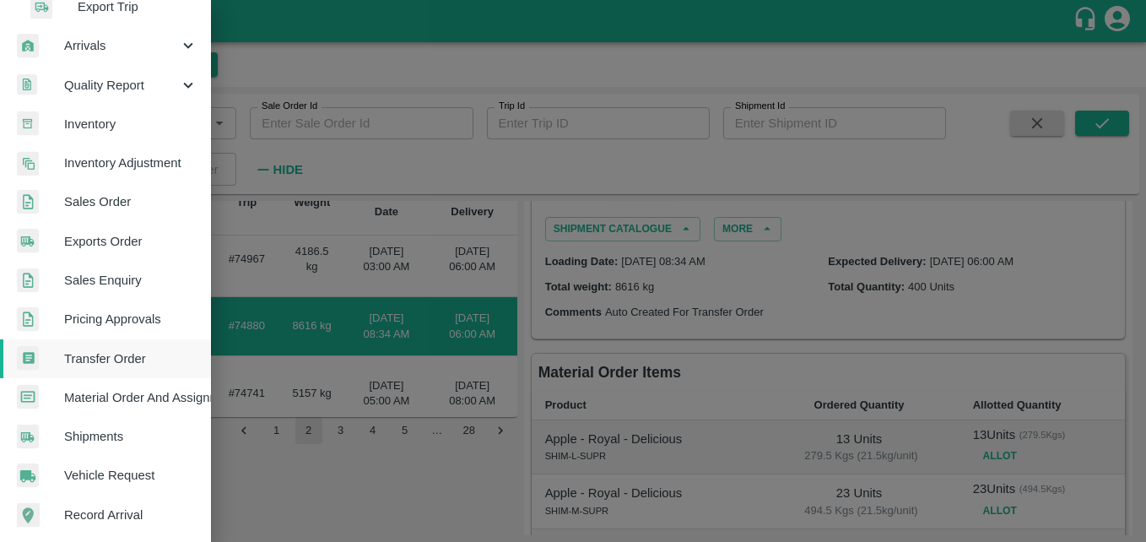
scroll to position [337, 0]
click at [383, 30] on div at bounding box center [573, 271] width 1146 height 542
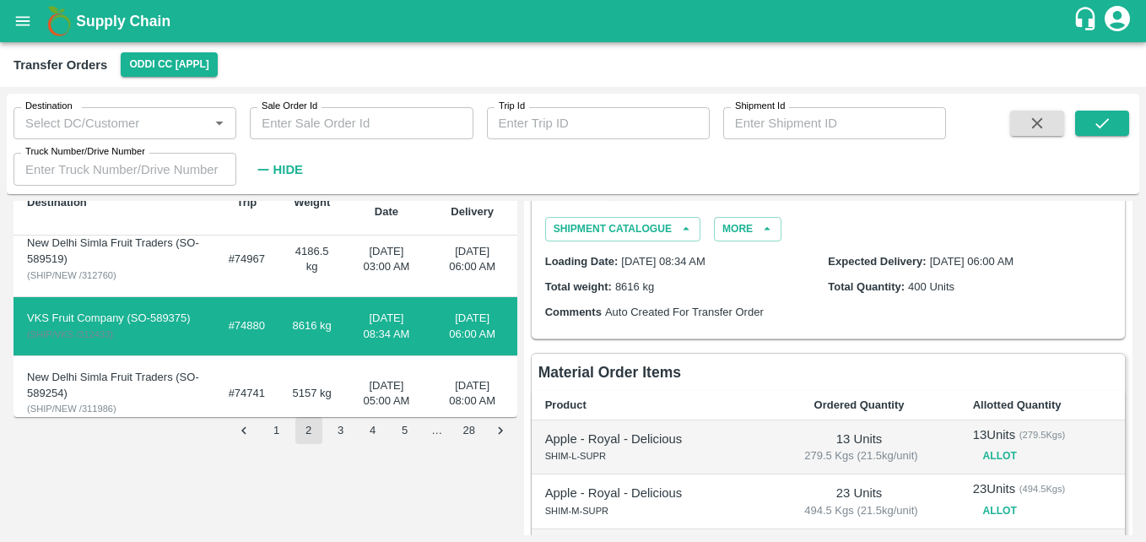
click at [27, 24] on icon "open drawer" at bounding box center [23, 20] width 14 height 9
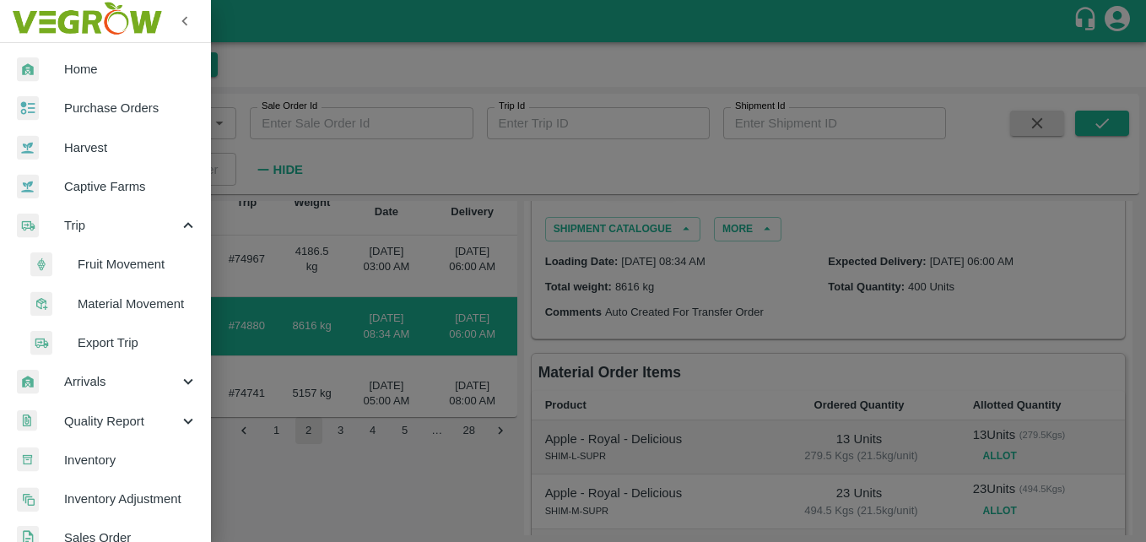
click at [154, 111] on span "Purchase Orders" at bounding box center [130, 108] width 133 height 19
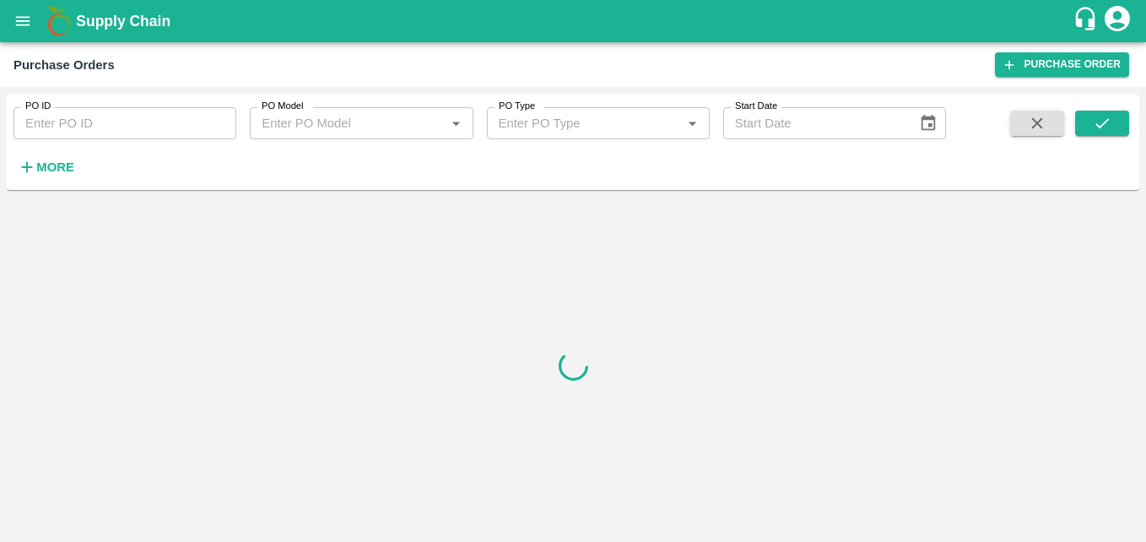
click at [60, 170] on strong "More" at bounding box center [55, 166] width 38 height 13
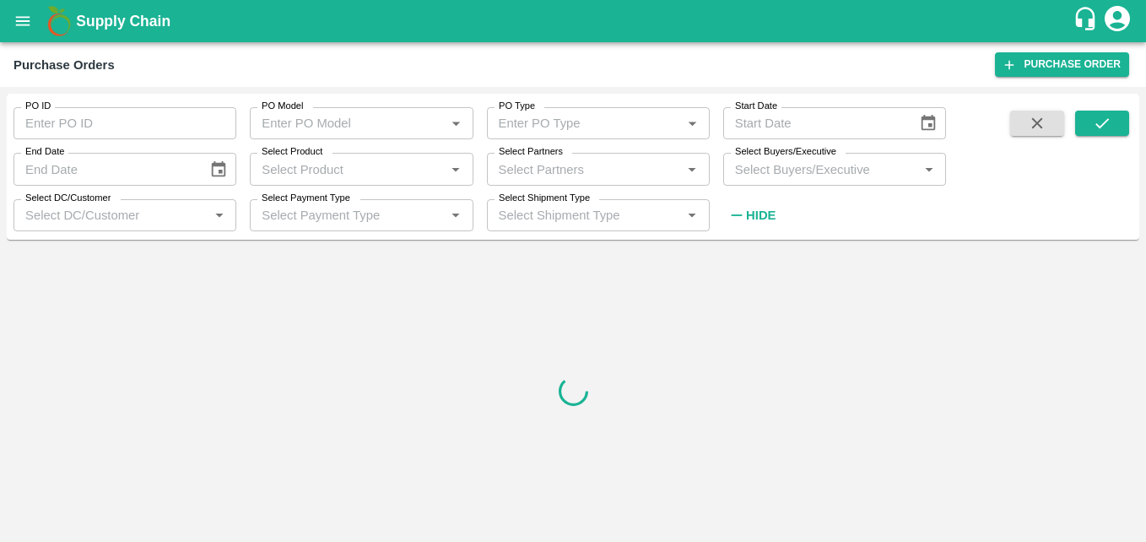
click at [23, 24] on icon "open drawer" at bounding box center [22, 21] width 19 height 19
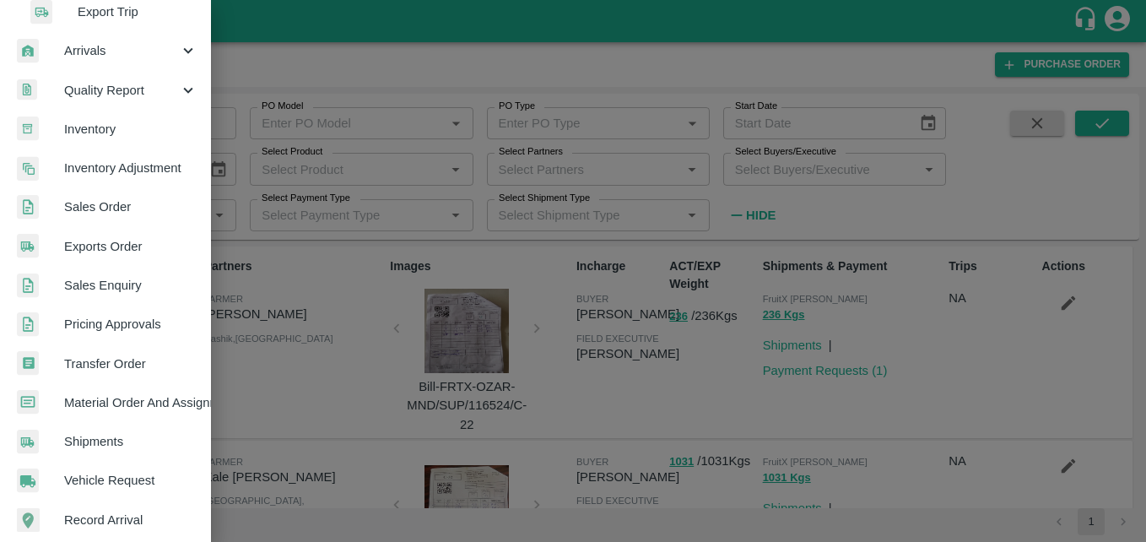
scroll to position [337, 0]
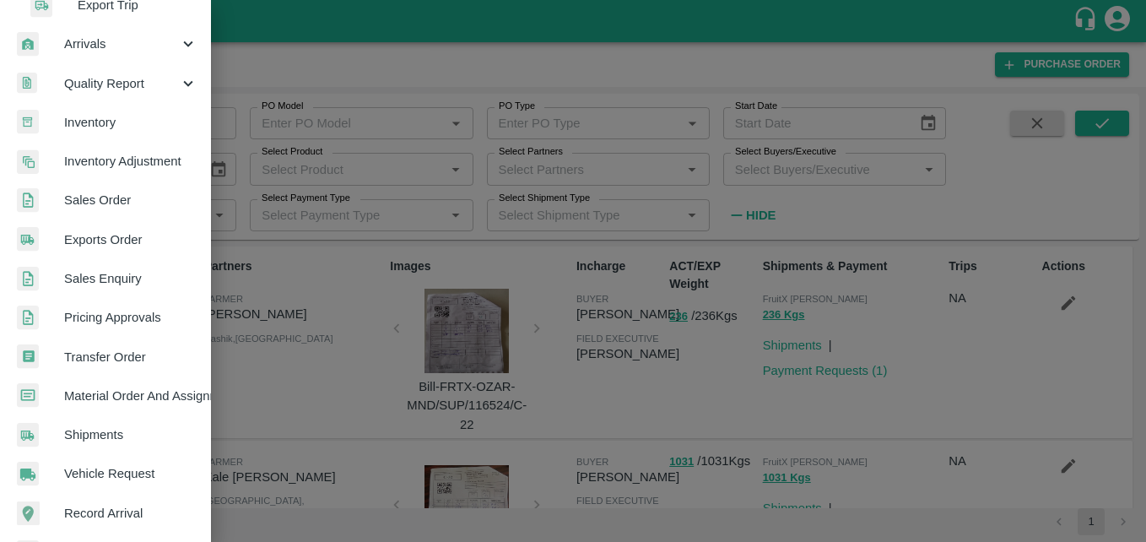
click at [164, 317] on span "Pricing Approvals" at bounding box center [130, 317] width 133 height 19
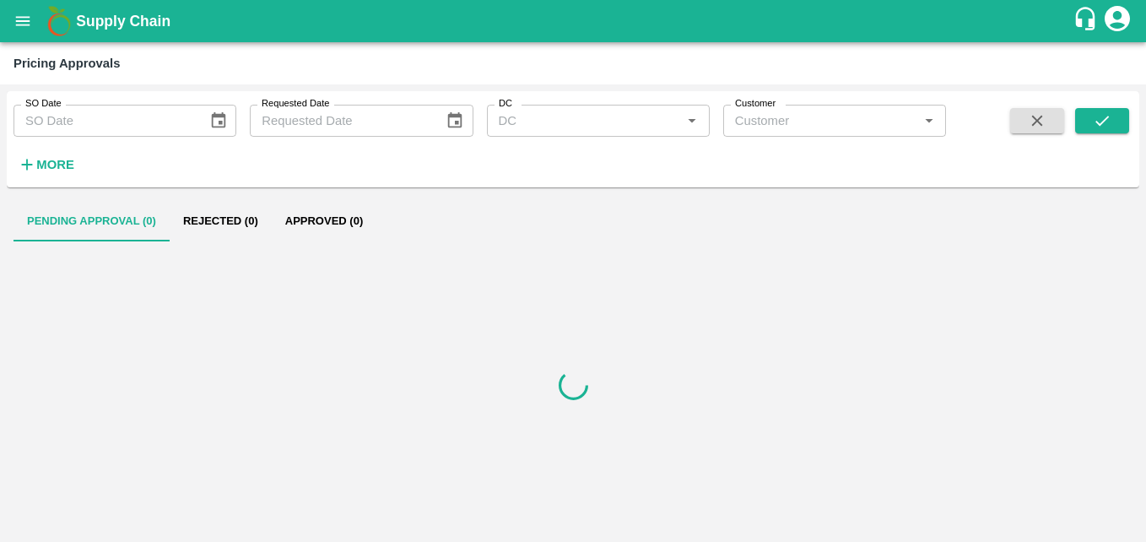
click at [22, 22] on icon "open drawer" at bounding box center [22, 21] width 19 height 19
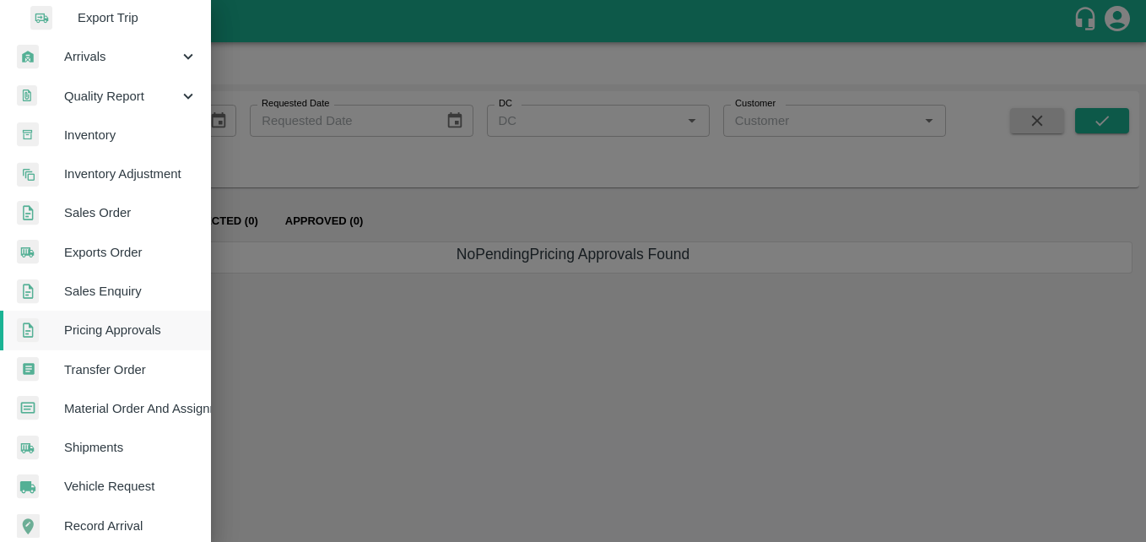
scroll to position [337, 0]
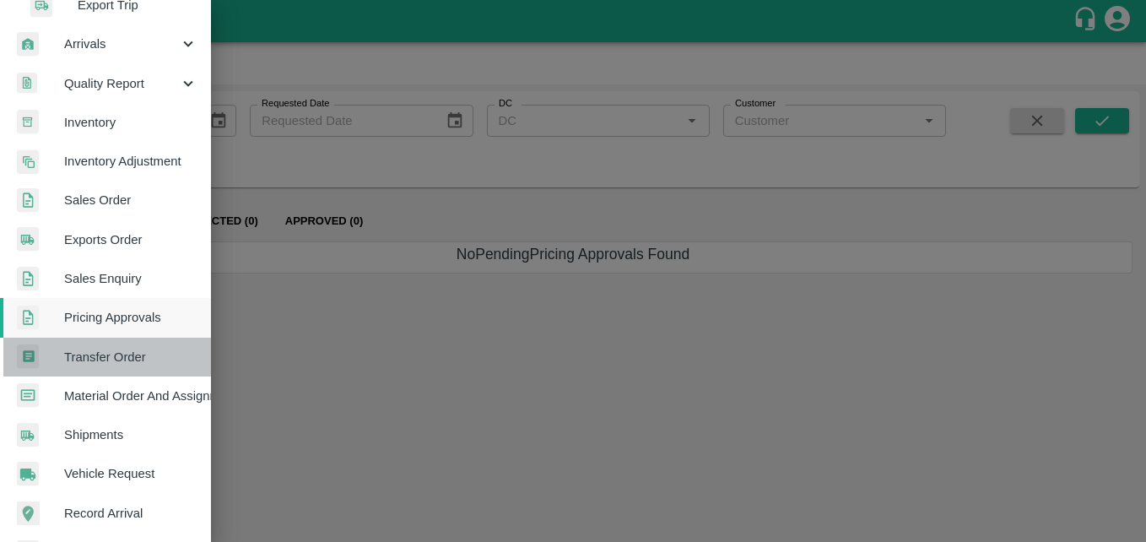
click at [150, 350] on span "Transfer Order" at bounding box center [130, 357] width 133 height 19
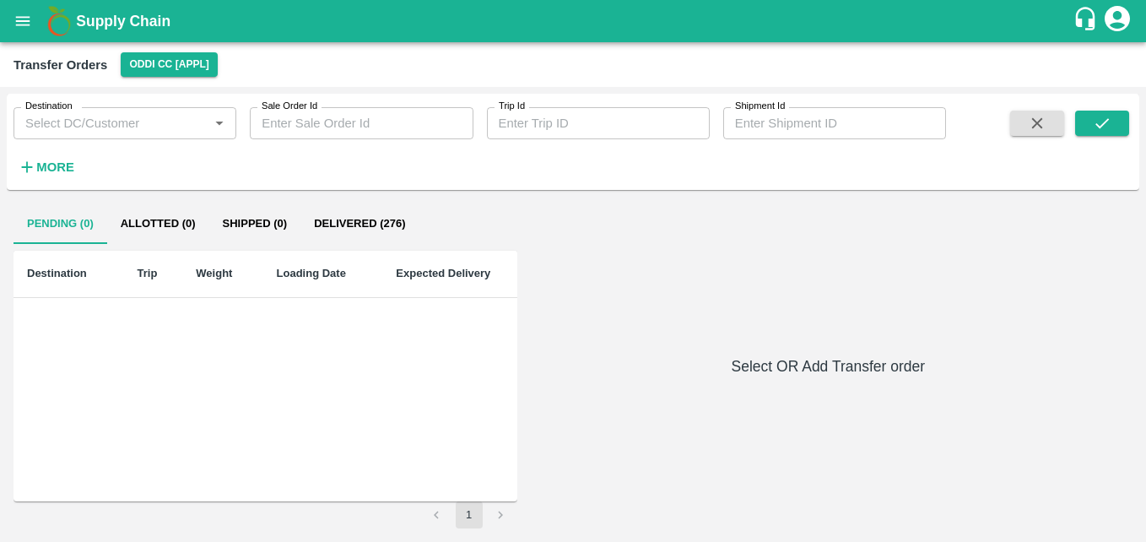
click at [366, 229] on button "Delivered (276)" at bounding box center [359, 223] width 118 height 40
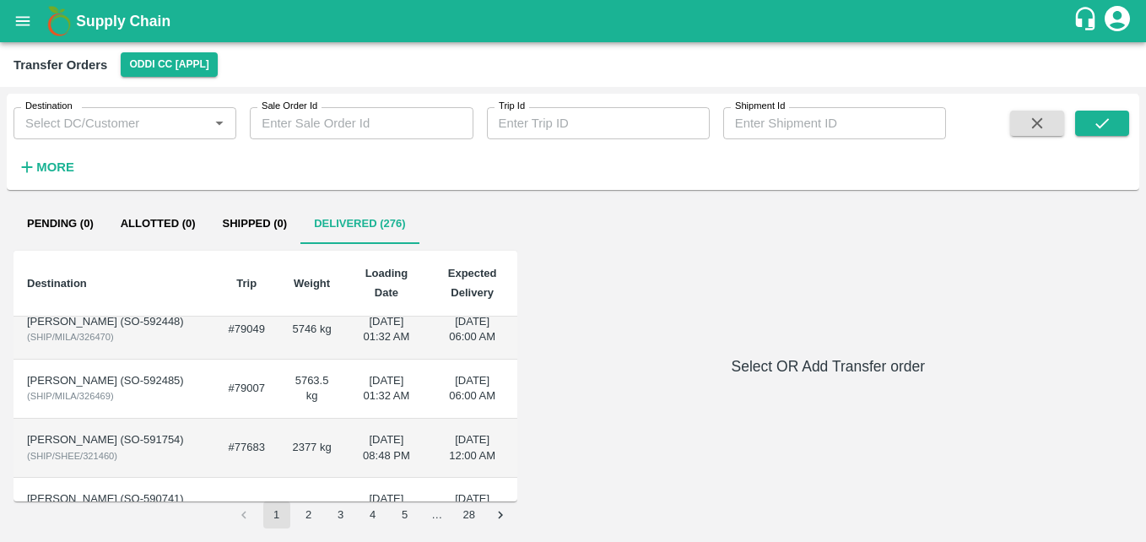
scroll to position [532, 0]
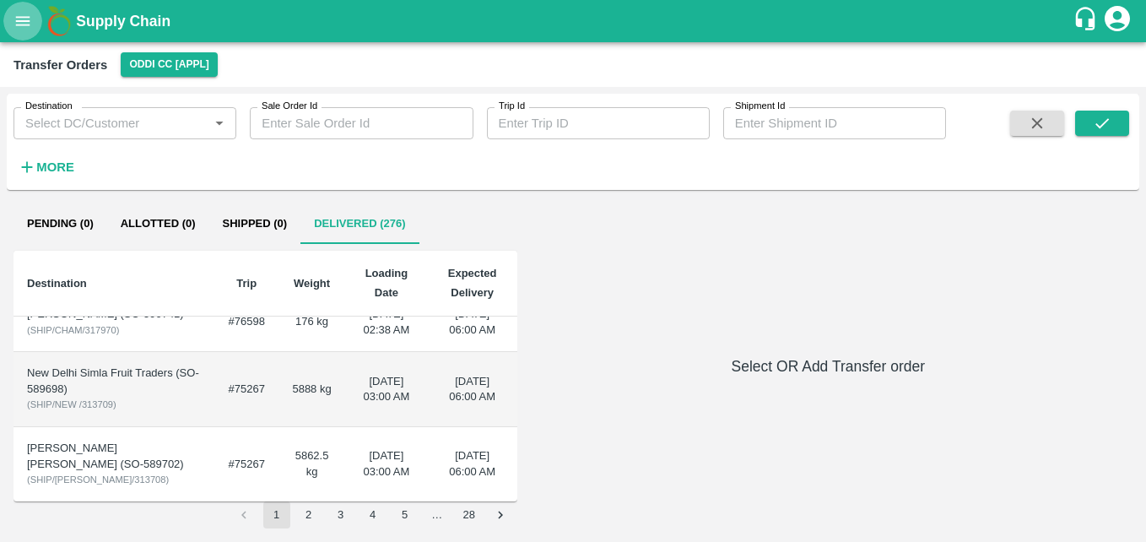
click at [15, 25] on icon "open drawer" at bounding box center [22, 21] width 19 height 19
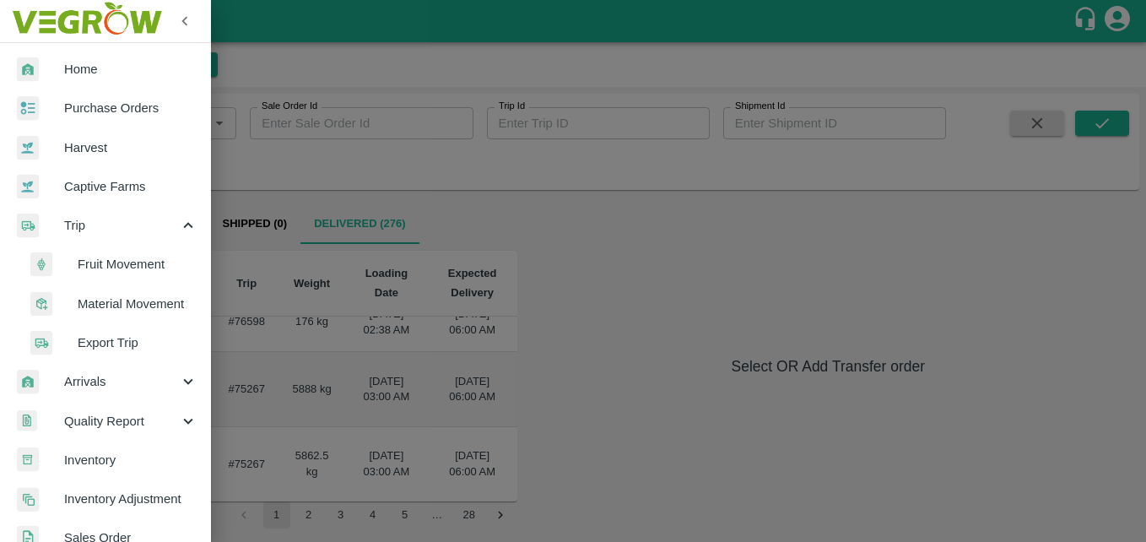
click at [149, 258] on span "Fruit Movement" at bounding box center [138, 264] width 120 height 19
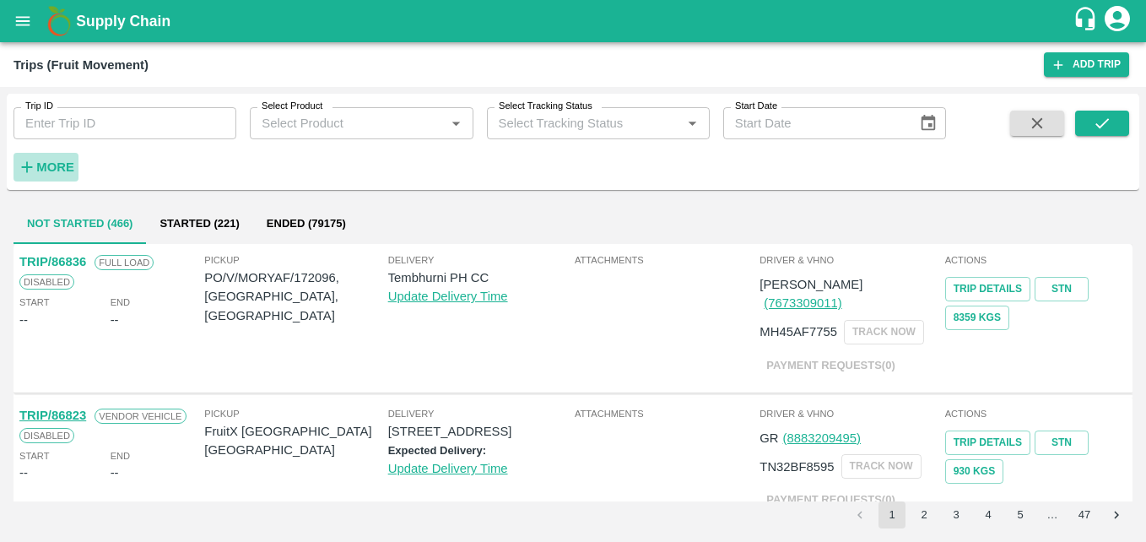
click at [61, 166] on strong "More" at bounding box center [55, 166] width 38 height 13
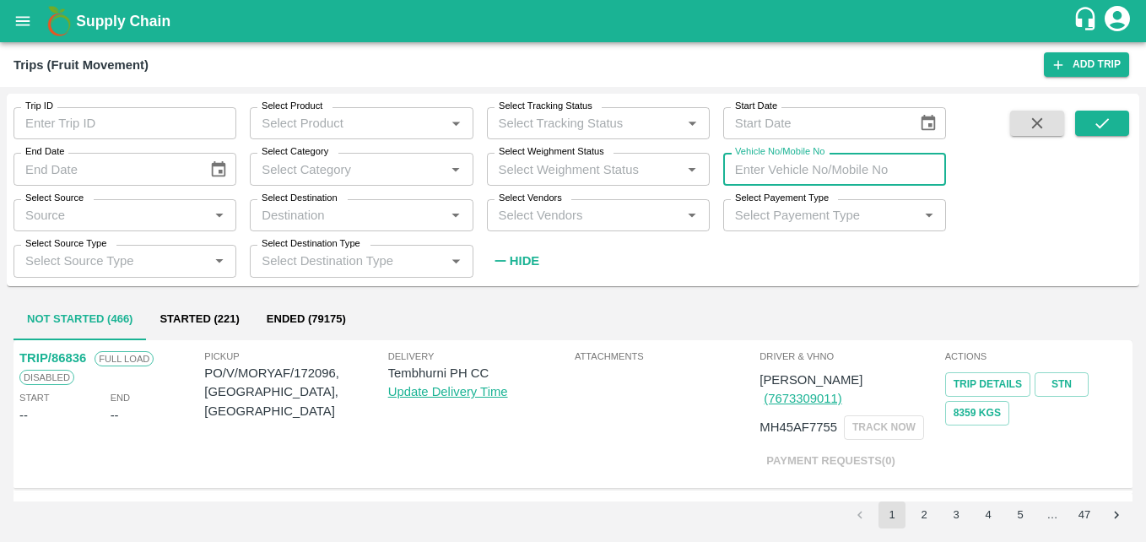
click at [837, 170] on input "Vehicle No/Mobile No" at bounding box center [834, 169] width 223 height 32
click at [1112, 127] on button "submit" at bounding box center [1102, 123] width 54 height 25
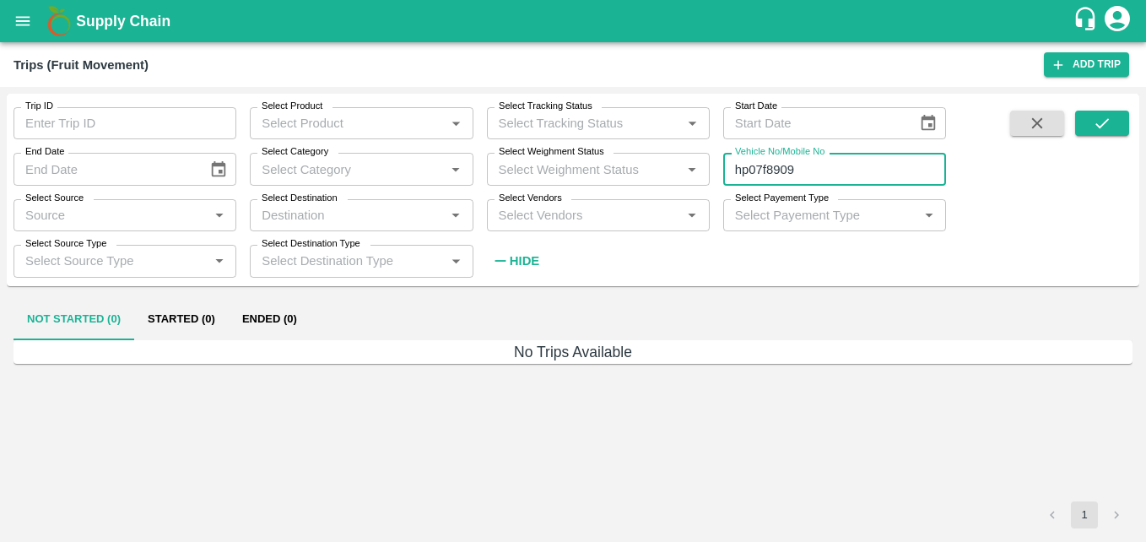
drag, startPoint x: 736, startPoint y: 168, endPoint x: 872, endPoint y: 169, distance: 136.7
click at [872, 169] on input "hp07f8909" at bounding box center [834, 169] width 223 height 32
type input "hp07e7009"
click at [1118, 127] on button "submit" at bounding box center [1102, 123] width 54 height 25
click at [218, 213] on icon "Open" at bounding box center [219, 215] width 19 height 19
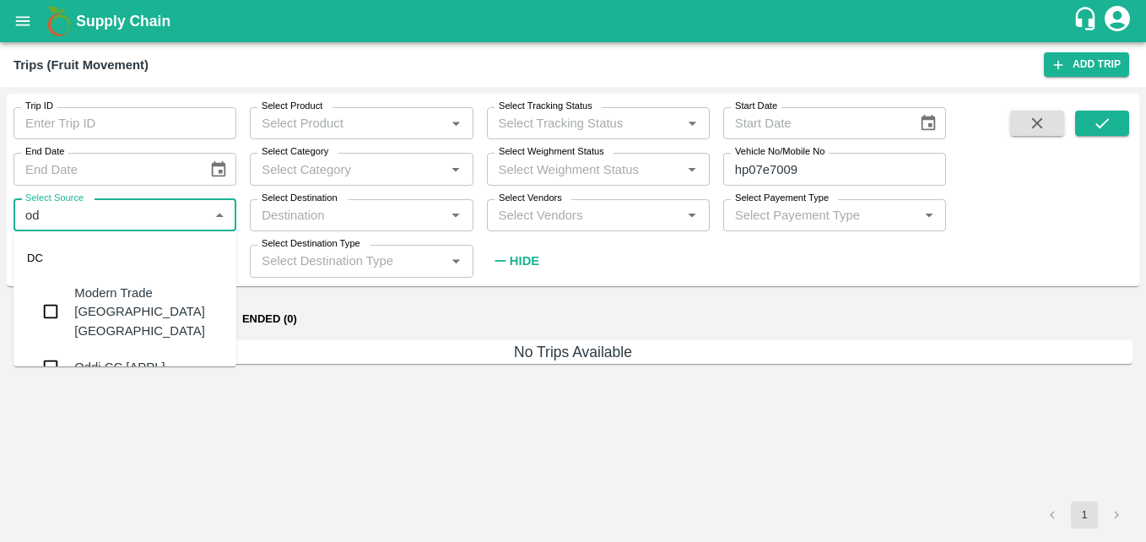
type input "odd"
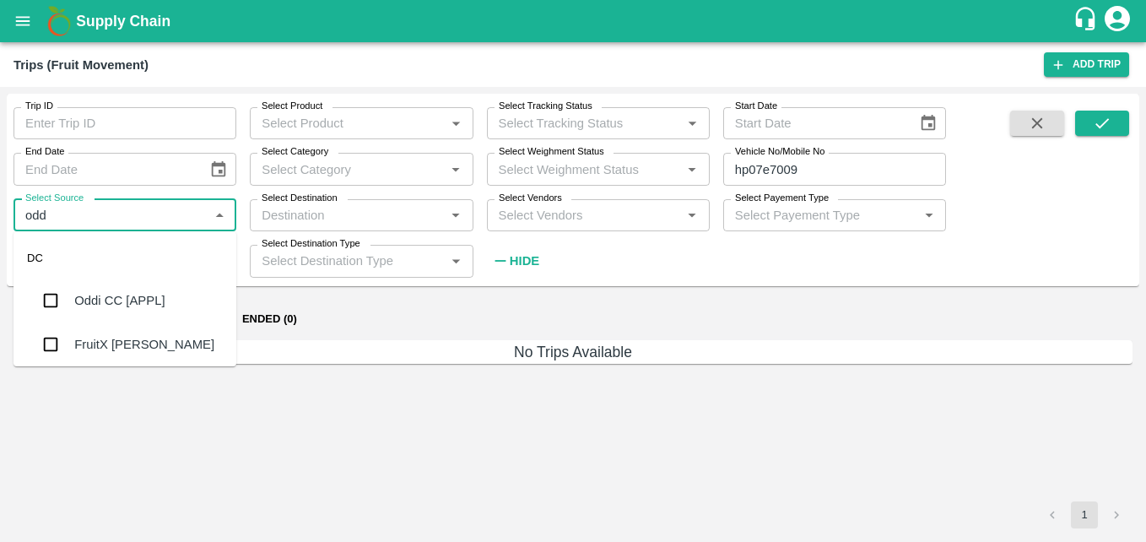
click at [165, 302] on div "Oddi CC [APPL]" at bounding box center [124, 300] width 223 height 44
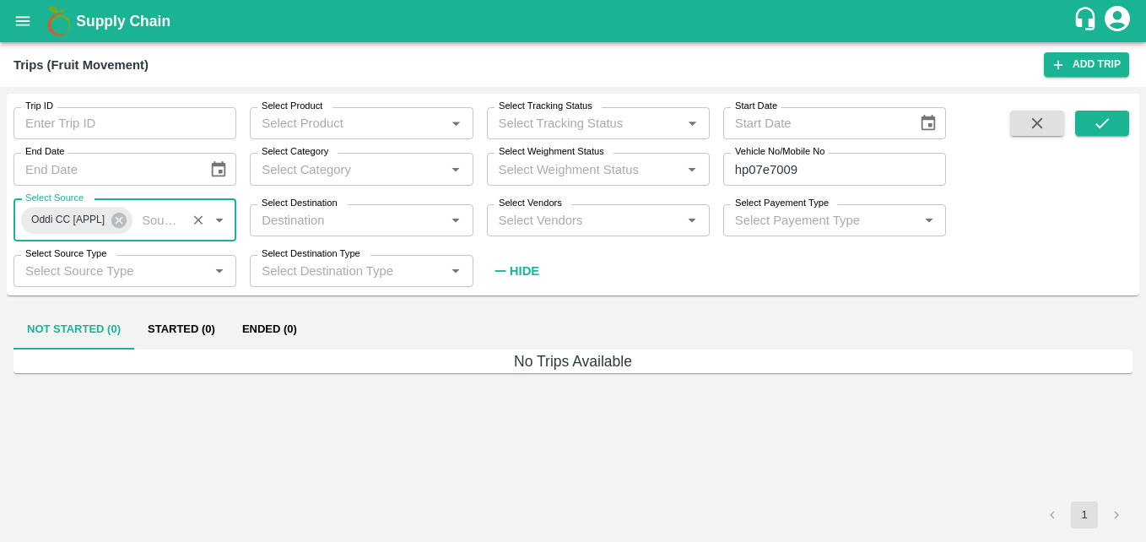
click at [679, 220] on div "Select Vendors   *" at bounding box center [598, 220] width 223 height 32
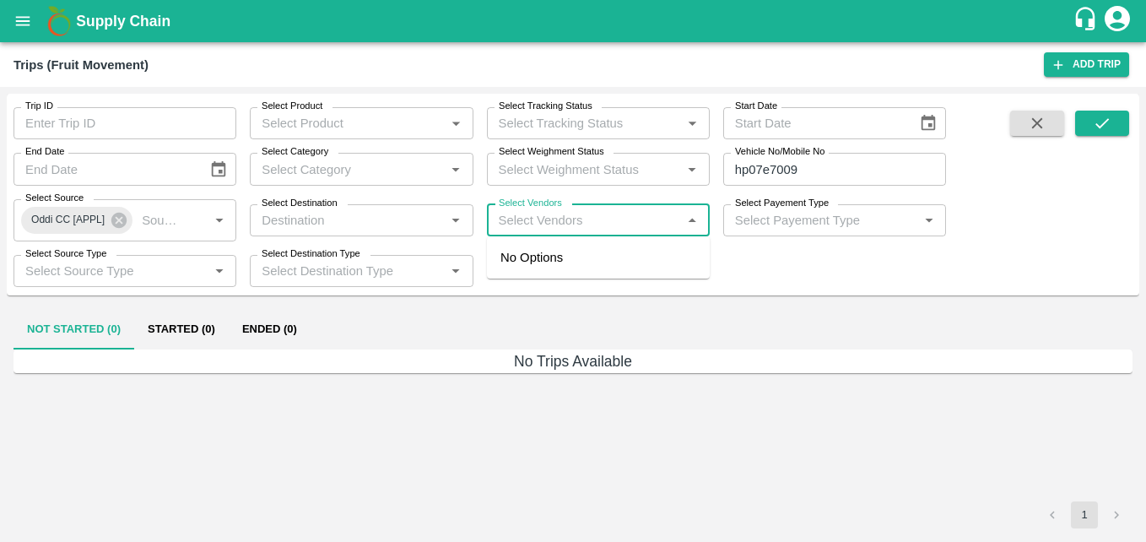
click at [751, 262] on div "Trip ID Trip ID Select Product Select Product   * Select Tracking Status Select…" at bounding box center [473, 190] width 946 height 193
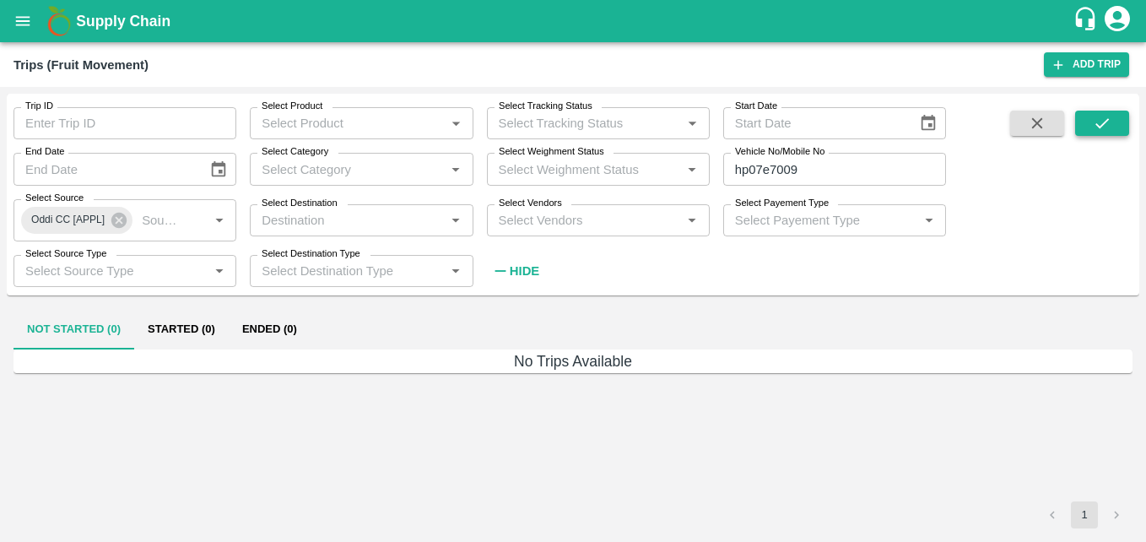
click at [1108, 123] on icon "submit" at bounding box center [1101, 123] width 19 height 19
click at [785, 171] on input "hp07e7009" at bounding box center [834, 169] width 223 height 32
type input "hp07e7709"
click at [1120, 121] on button "submit" at bounding box center [1102, 123] width 54 height 25
click at [293, 324] on button "Ended (1)" at bounding box center [270, 329] width 82 height 40
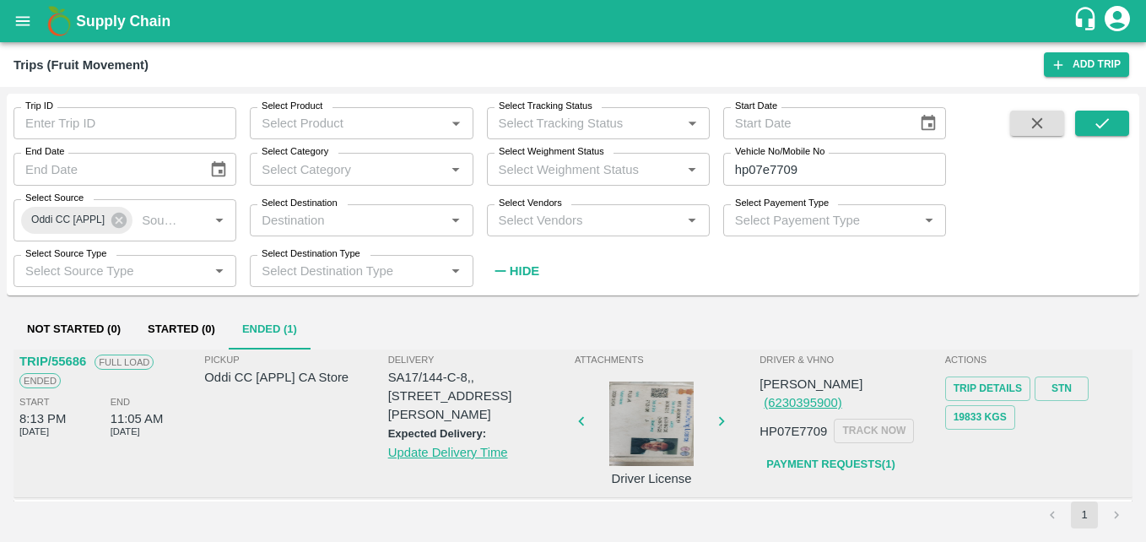
scroll to position [7, 0]
click at [849, 449] on link "Payment Requests( 1 )" at bounding box center [830, 464] width 142 height 30
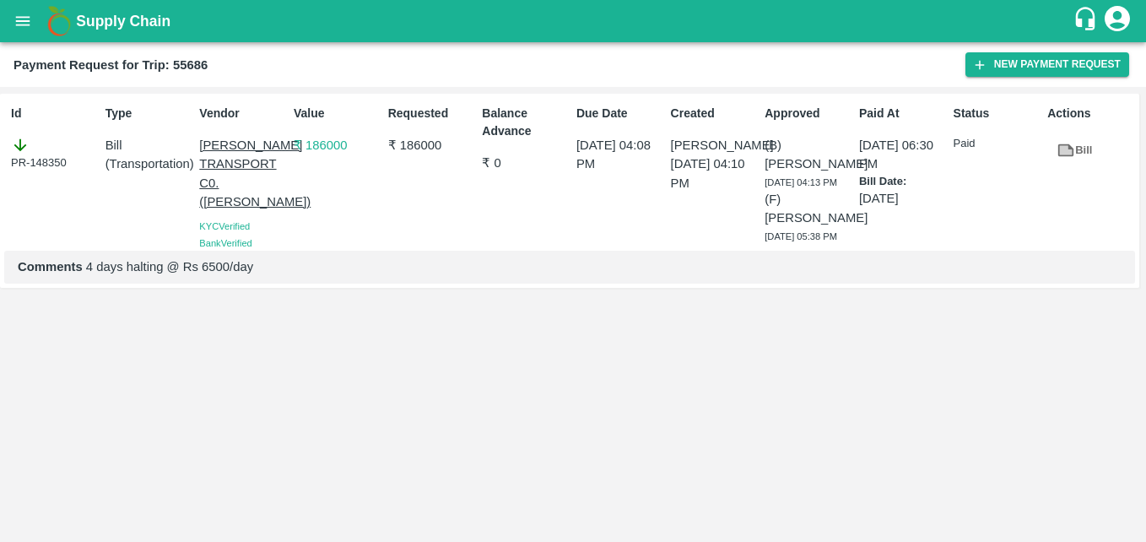
click at [1069, 150] on icon at bounding box center [1066, 150] width 13 height 9
